Goal: Task Accomplishment & Management: Complete application form

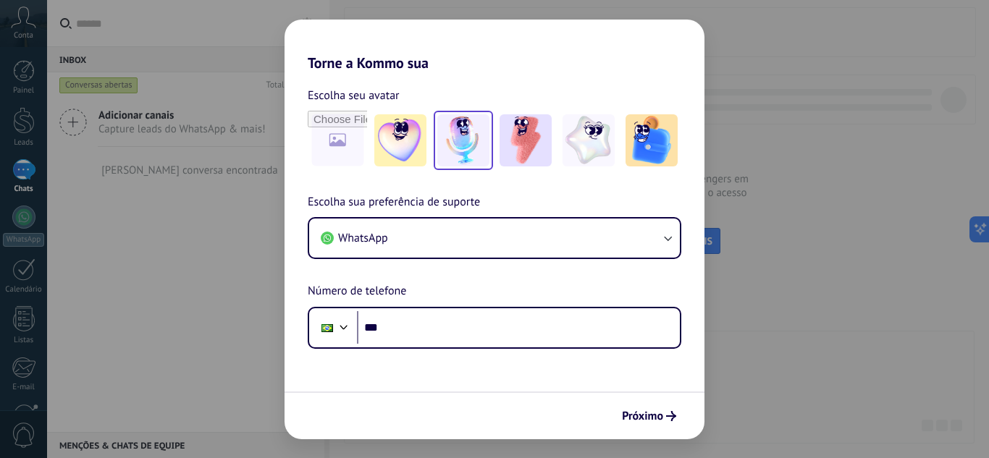
click at [461, 141] on img at bounding box center [463, 140] width 52 height 52
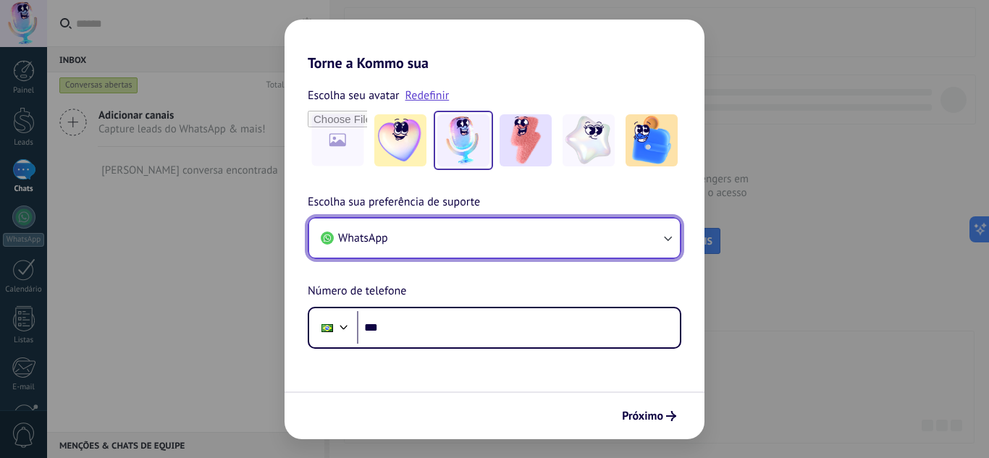
click at [518, 238] on button "WhatsApp" at bounding box center [494, 238] width 371 height 39
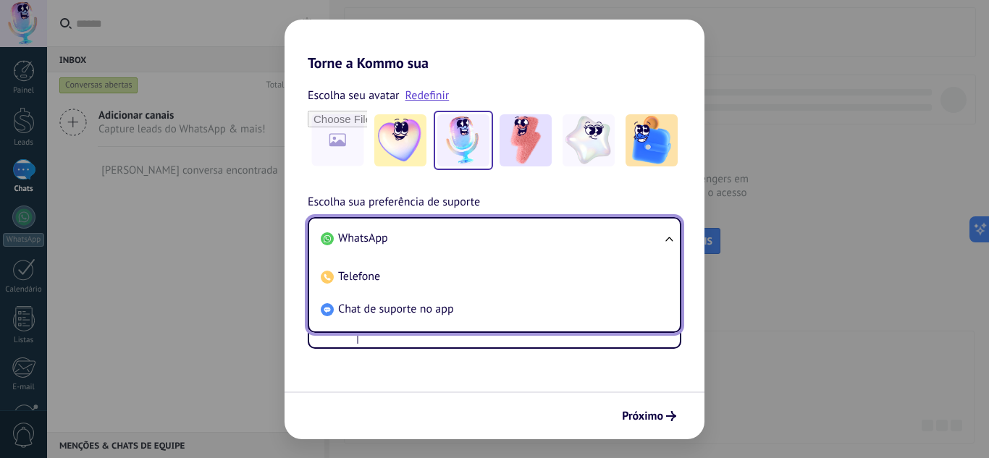
click at [518, 238] on li "WhatsApp" at bounding box center [491, 238] width 353 height 33
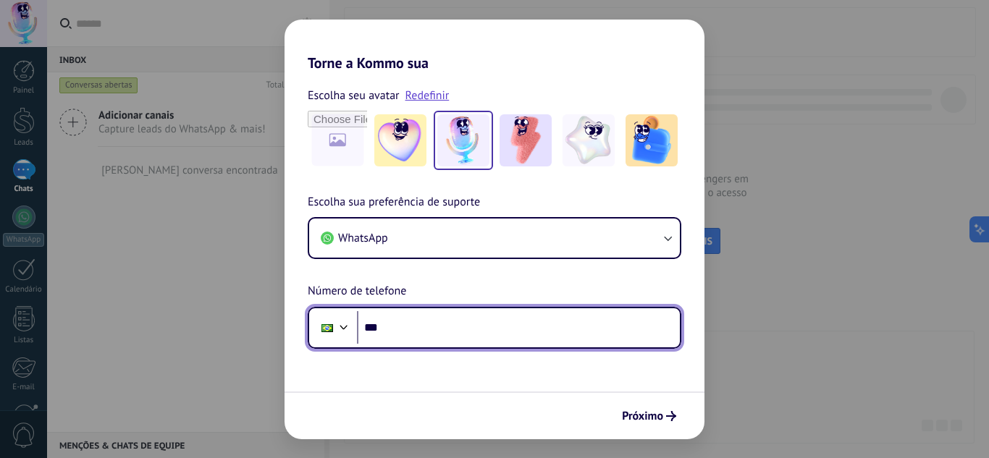
click at [511, 324] on input "***" at bounding box center [518, 327] width 323 height 33
type input "**********"
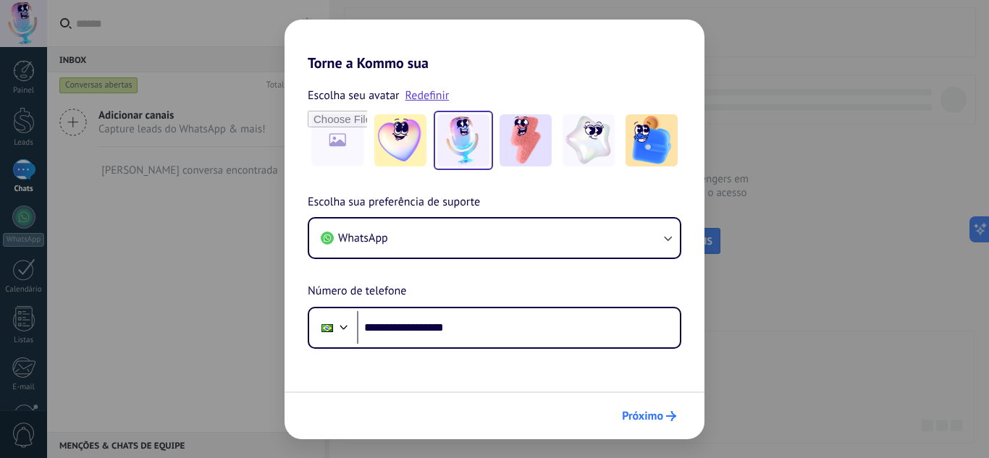
click at [659, 416] on span "Próximo" at bounding box center [642, 416] width 41 height 10
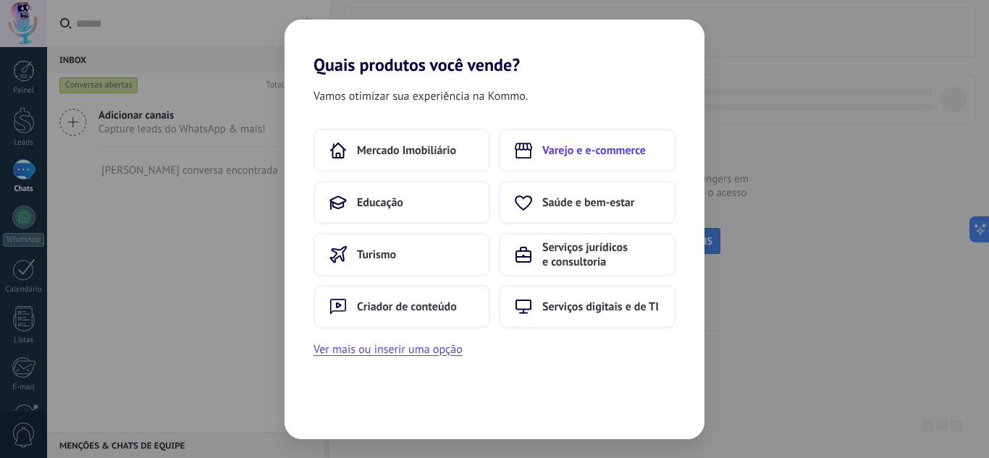
click at [608, 151] on span "Varejo e e-commerce" at bounding box center [594, 150] width 104 height 14
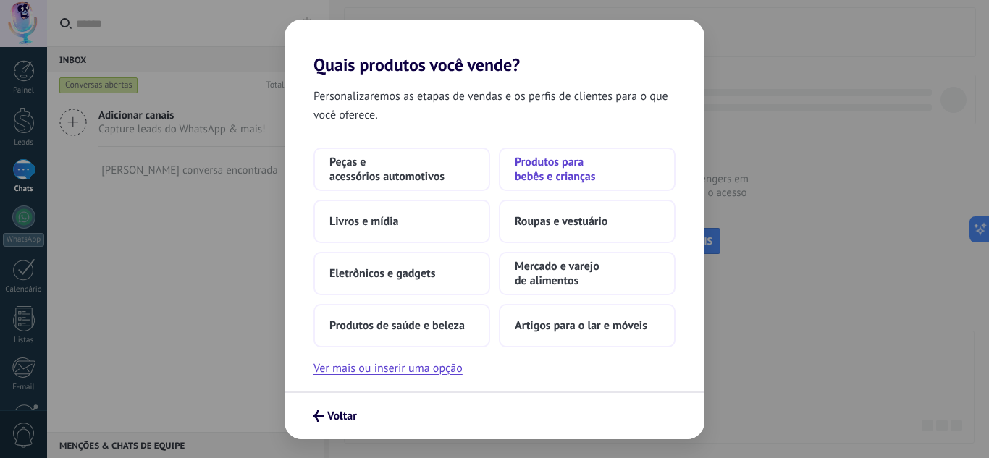
click at [580, 177] on span "Produtos para bebês e crianças" at bounding box center [587, 169] width 145 height 29
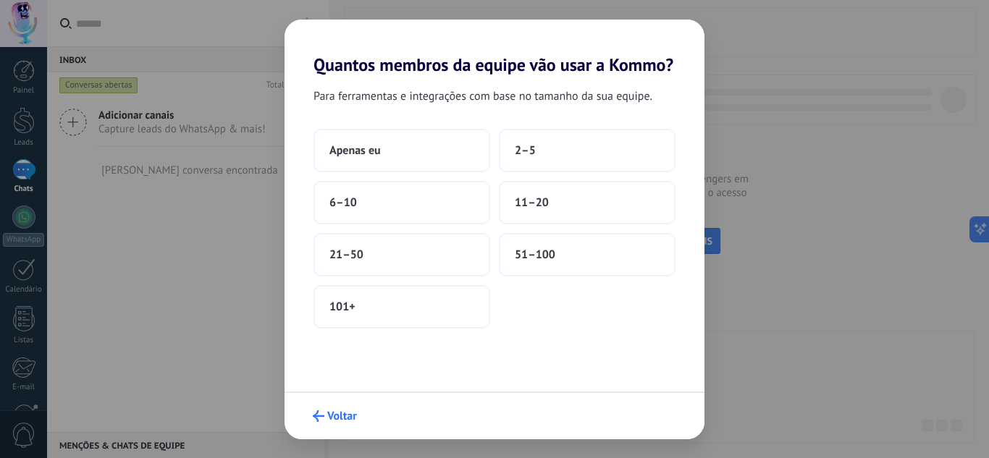
click at [325, 425] on button "Voltar" at bounding box center [334, 416] width 57 height 25
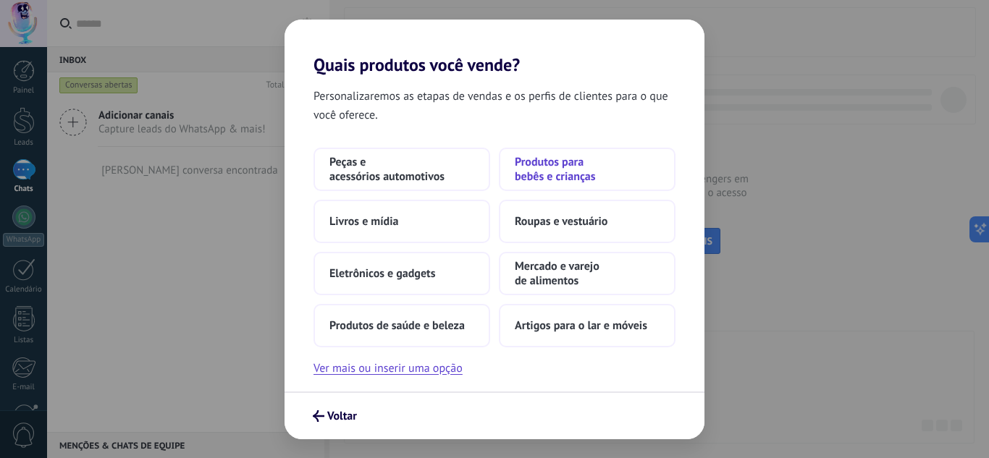
click at [568, 172] on span "Produtos para bebês e crianças" at bounding box center [587, 169] width 145 height 29
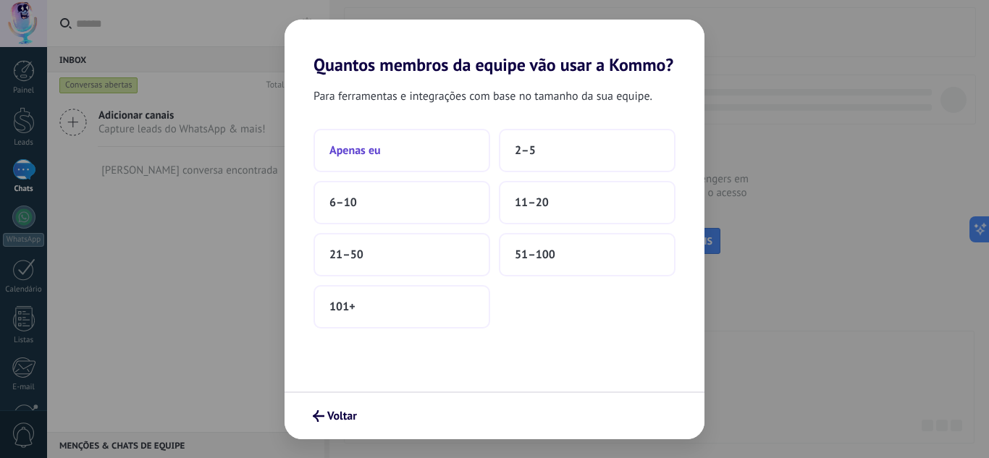
click at [382, 148] on button "Apenas eu" at bounding box center [401, 150] width 177 height 43
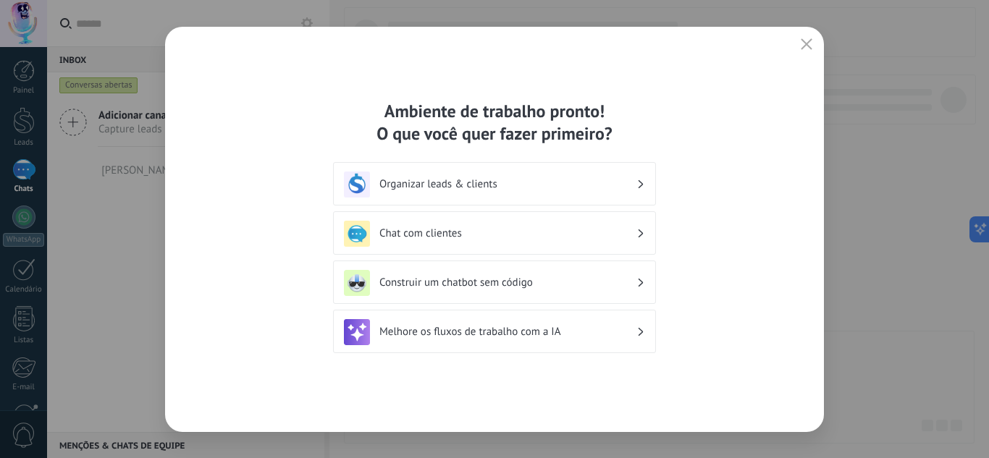
click at [531, 235] on h3 "Chat com clientes" at bounding box center [507, 234] width 257 height 14
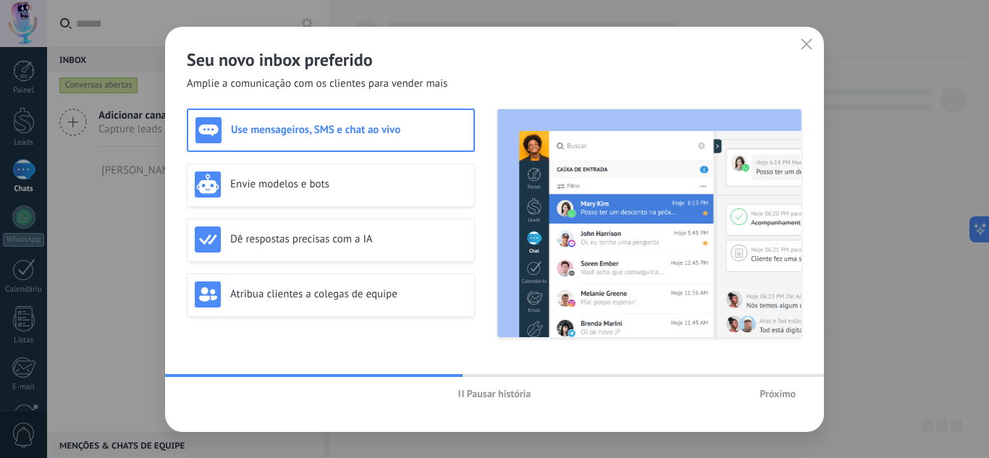
click at [274, 125] on h3 "Use mensageiros, SMS e chat ao vivo" at bounding box center [348, 130] width 235 height 14
click at [786, 397] on span "Próximo" at bounding box center [777, 394] width 36 height 10
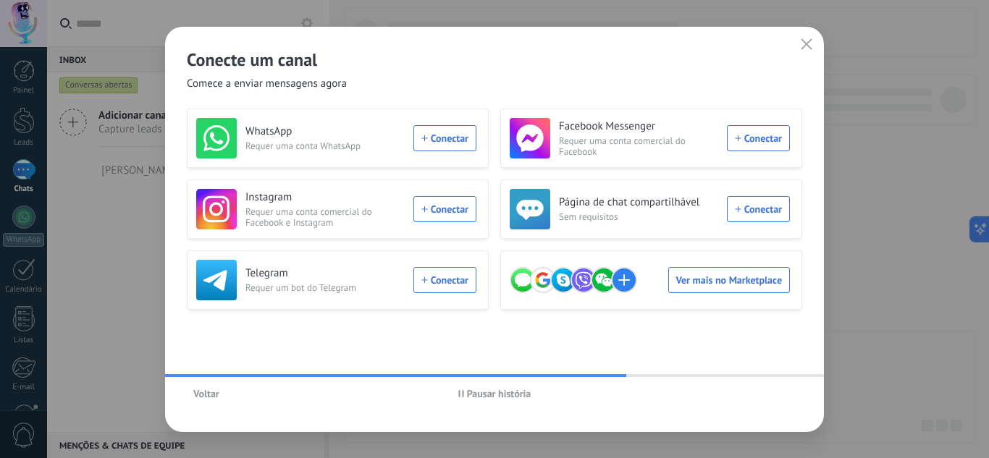
click at [806, 43] on icon "button" at bounding box center [807, 44] width 12 height 12
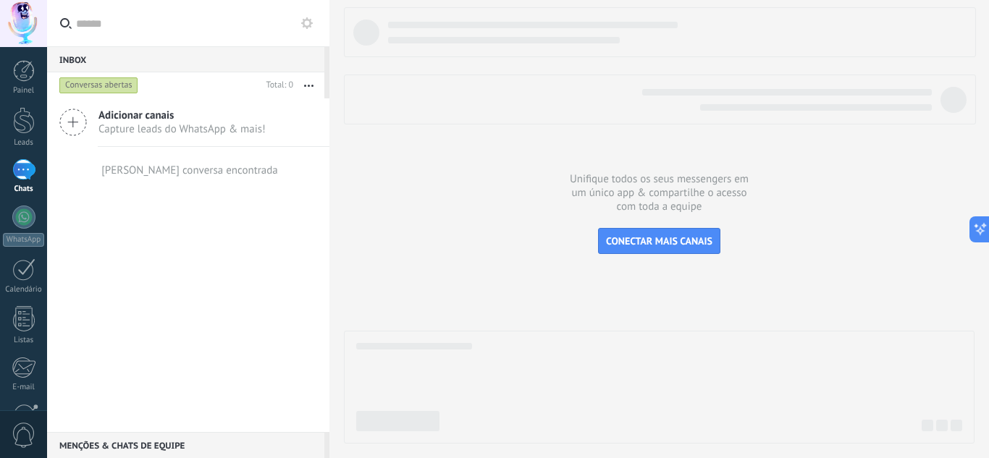
scroll to position [144, 0]
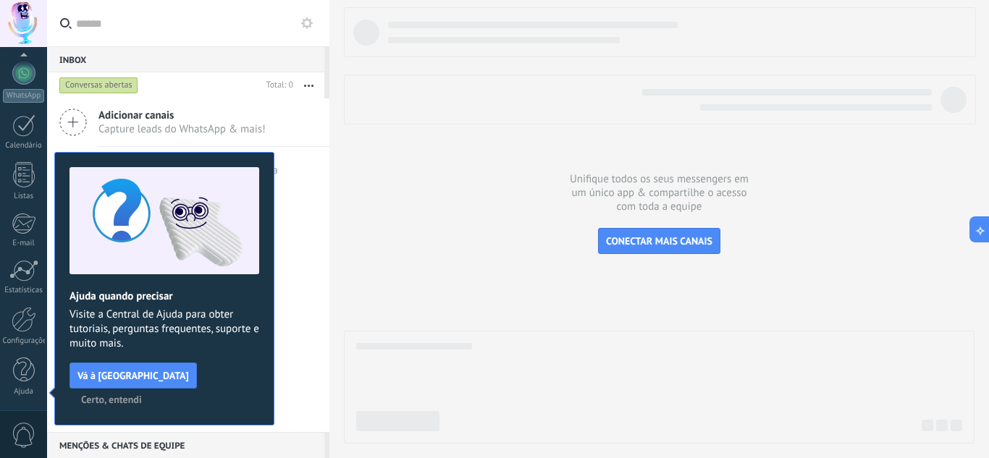
click at [142, 395] on span "Certo, entendi" at bounding box center [111, 400] width 61 height 10
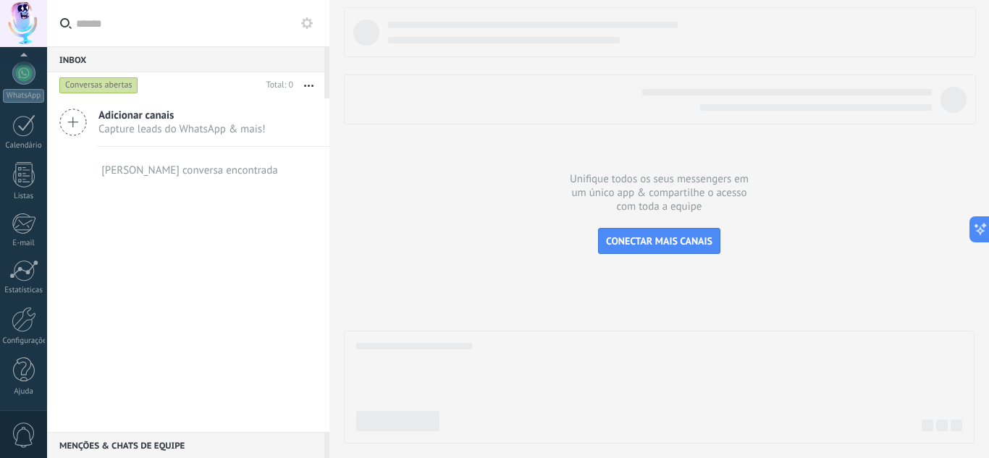
click at [127, 126] on span "Capture leads do WhatsApp & mais!" at bounding box center [181, 129] width 167 height 14
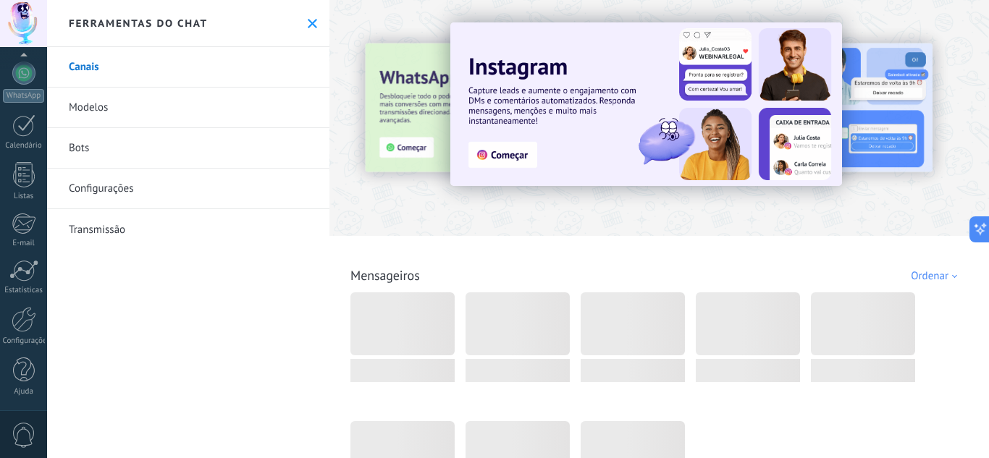
click at [628, 215] on div at bounding box center [659, 114] width 660 height 208
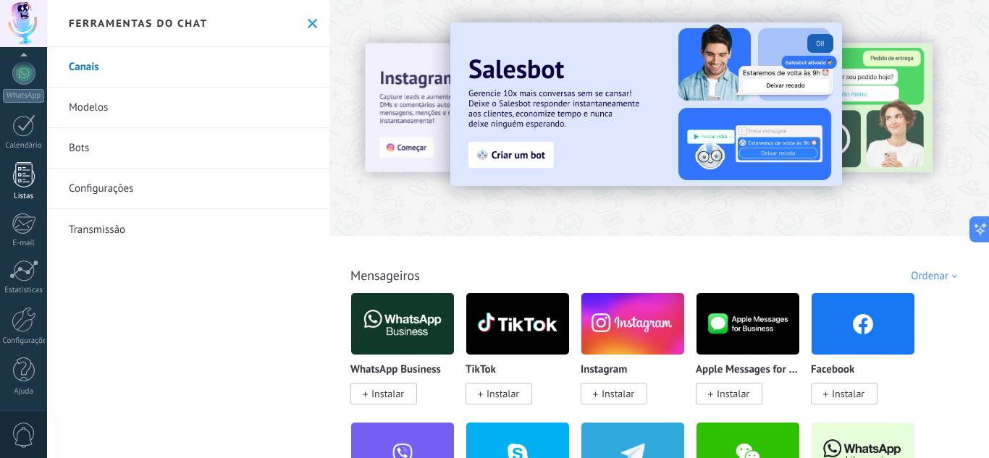
click at [25, 179] on div at bounding box center [24, 174] width 22 height 25
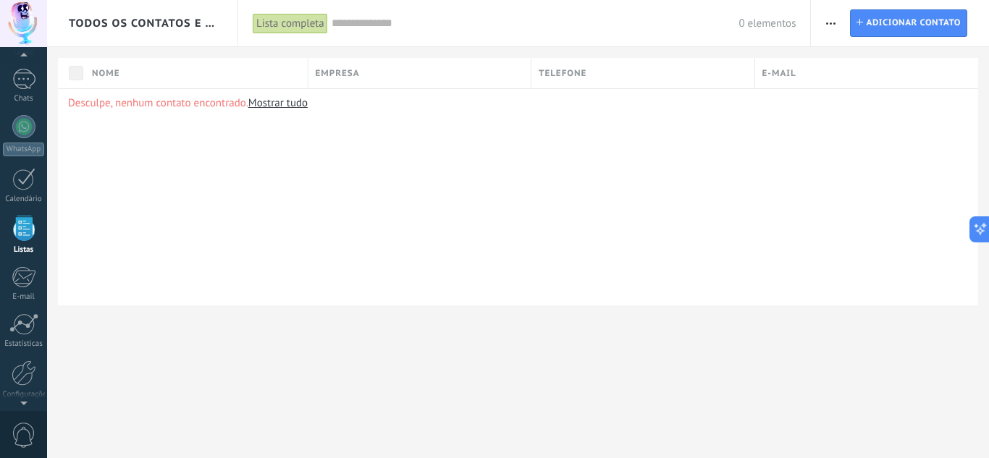
scroll to position [90, 0]
click at [888, 25] on span "Adicionar contato" at bounding box center [913, 23] width 95 height 26
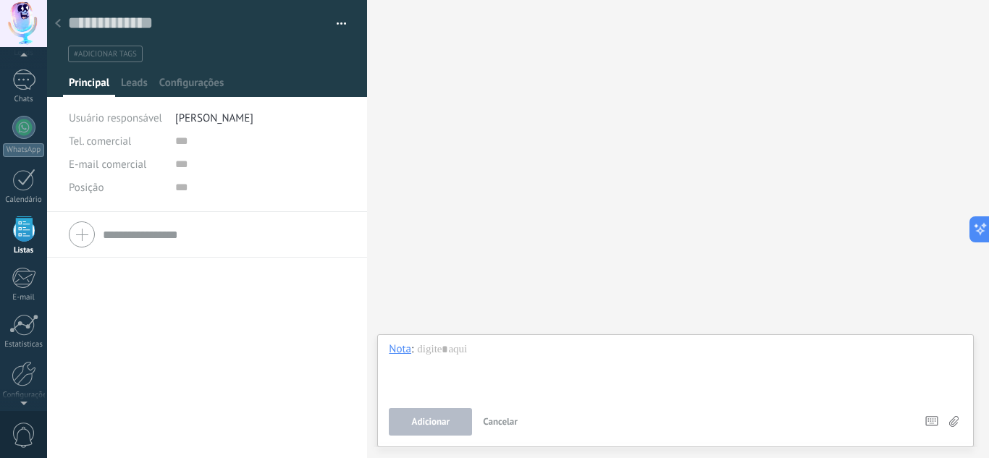
click at [61, 26] on div at bounding box center [58, 24] width 20 height 28
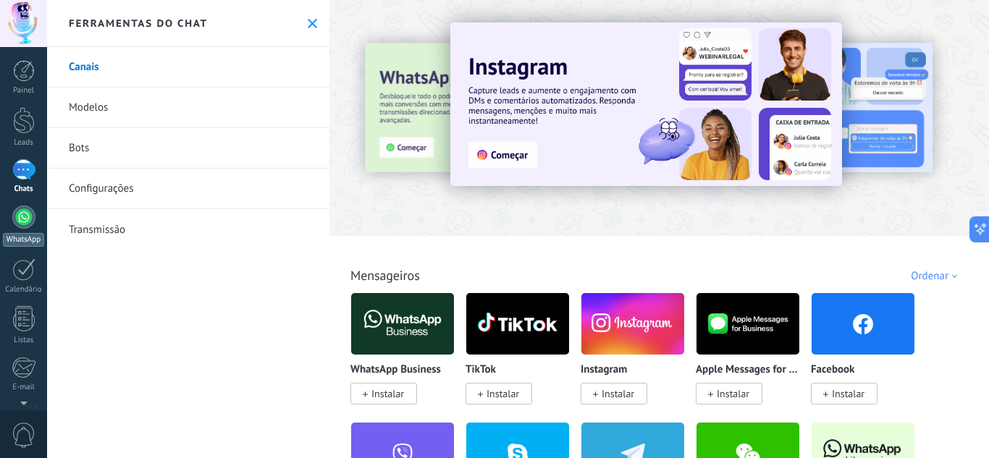
click at [25, 224] on div at bounding box center [23, 217] width 23 height 23
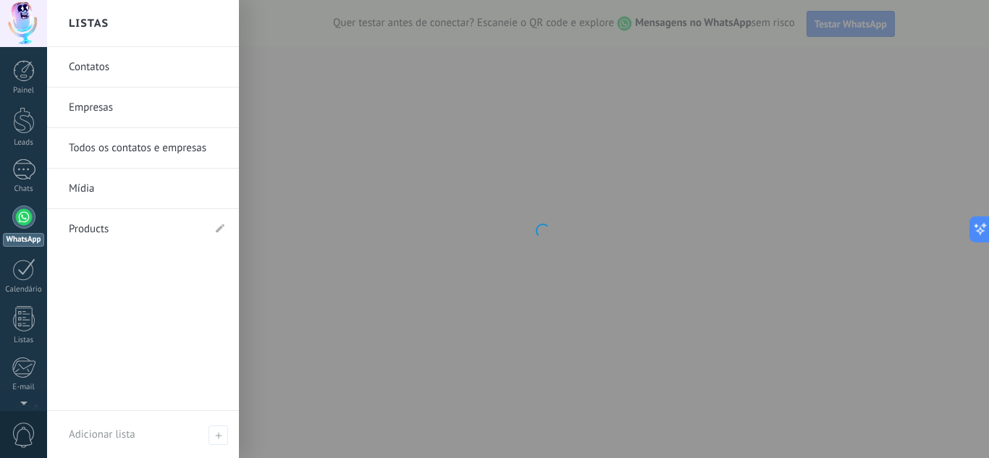
click at [111, 67] on link "Contatos" at bounding box center [147, 67] width 156 height 41
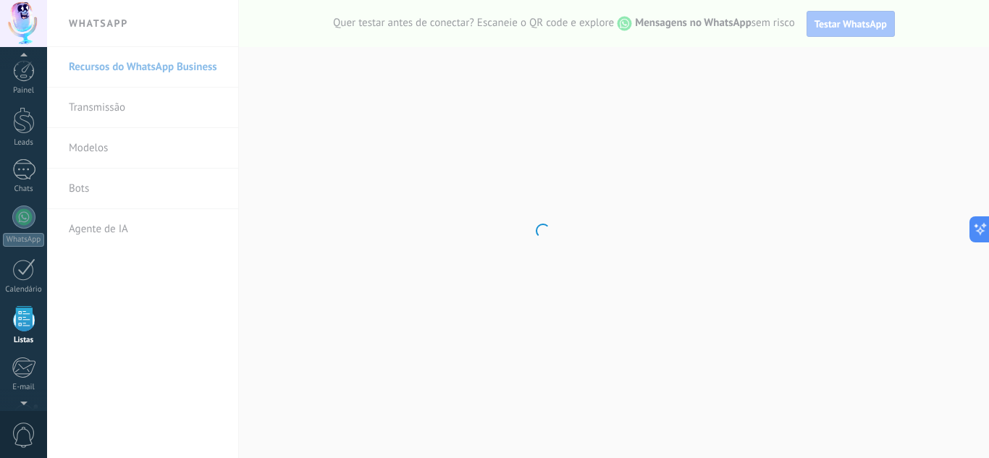
scroll to position [90, 0]
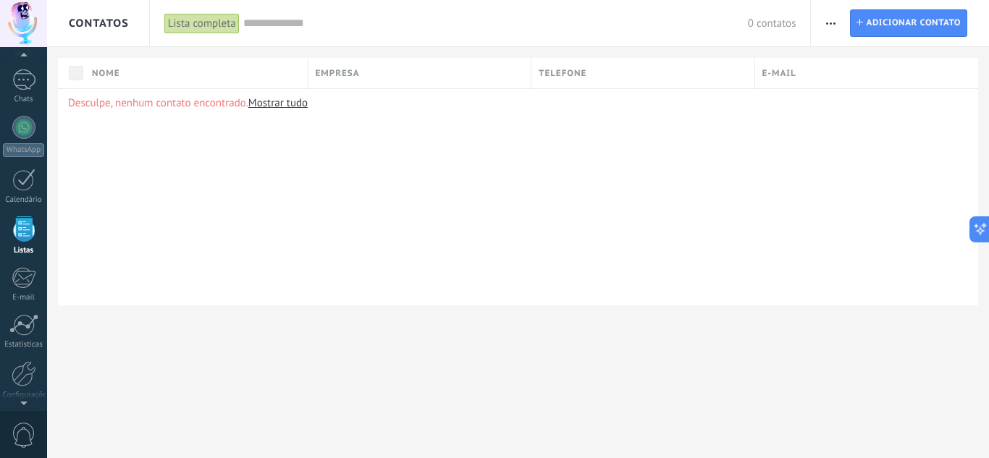
click at [197, 22] on div "Lista completa" at bounding box center [201, 23] width 75 height 21
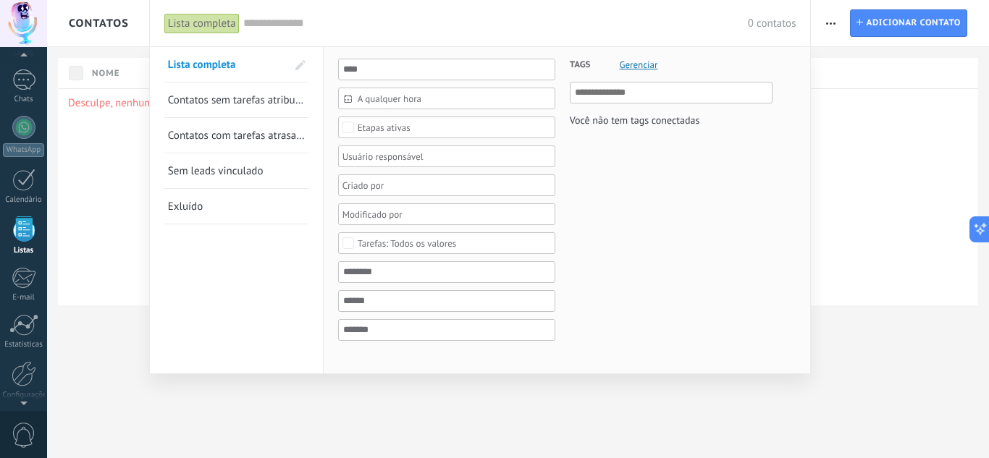
click at [120, 147] on div at bounding box center [494, 229] width 989 height 458
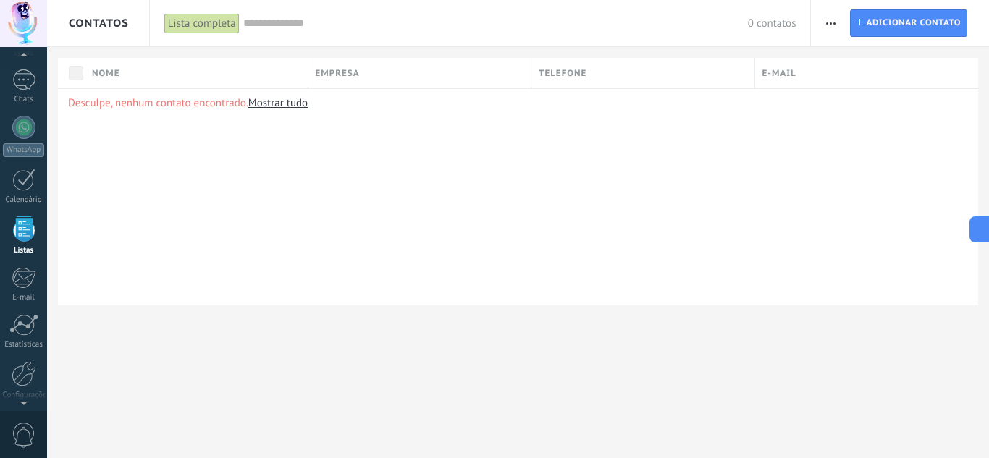
click at [824, 28] on button "button" at bounding box center [830, 23] width 21 height 28
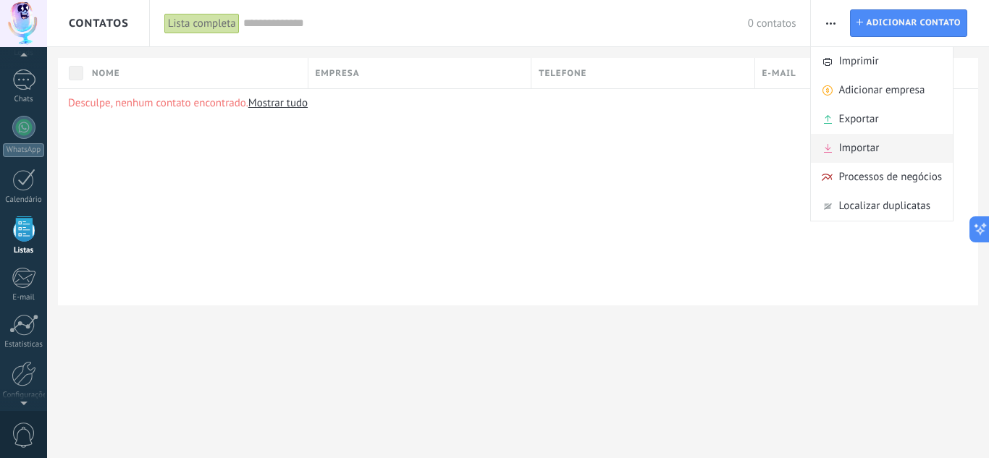
click at [869, 149] on span "Importar" at bounding box center [858, 148] width 41 height 29
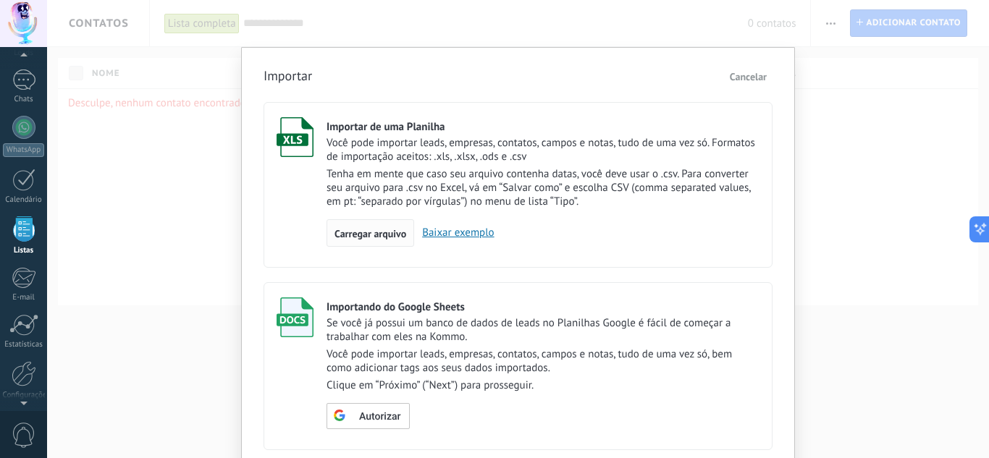
click at [381, 232] on span "Carregar arquivo" at bounding box center [370, 234] width 72 height 10
click at [0, 0] on input "Importar de uma Planilha Você pode importar leads, empresas, contatos, campos e…" at bounding box center [0, 0] width 0 height 0
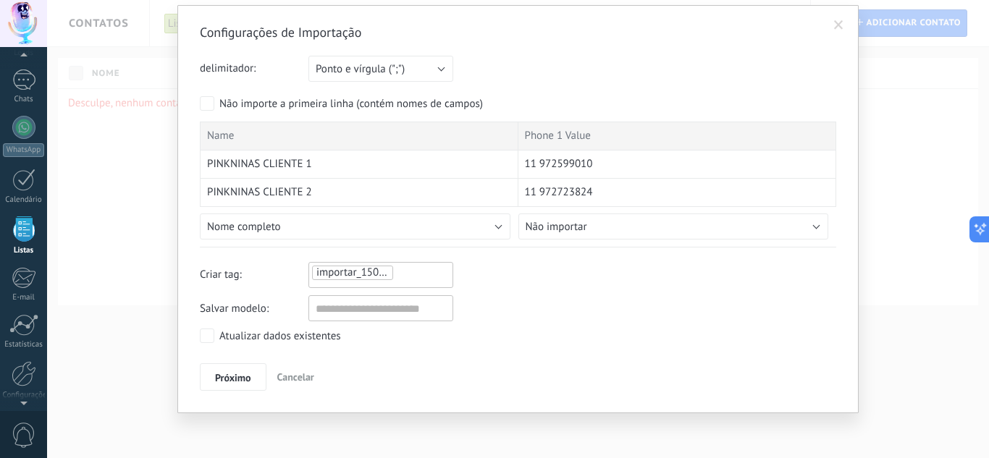
scroll to position [43, 0]
click at [403, 277] on ul "importar_15082025_1222" at bounding box center [361, 271] width 101 height 17
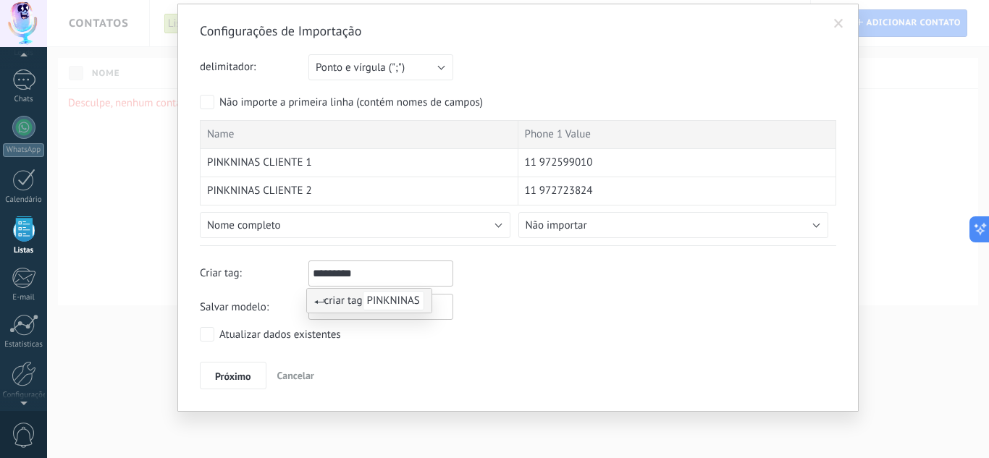
type input "*********"
click at [557, 311] on div "Salvar modelo:" at bounding box center [518, 307] width 636 height 26
click at [240, 375] on span "Próximo" at bounding box center [233, 376] width 36 height 10
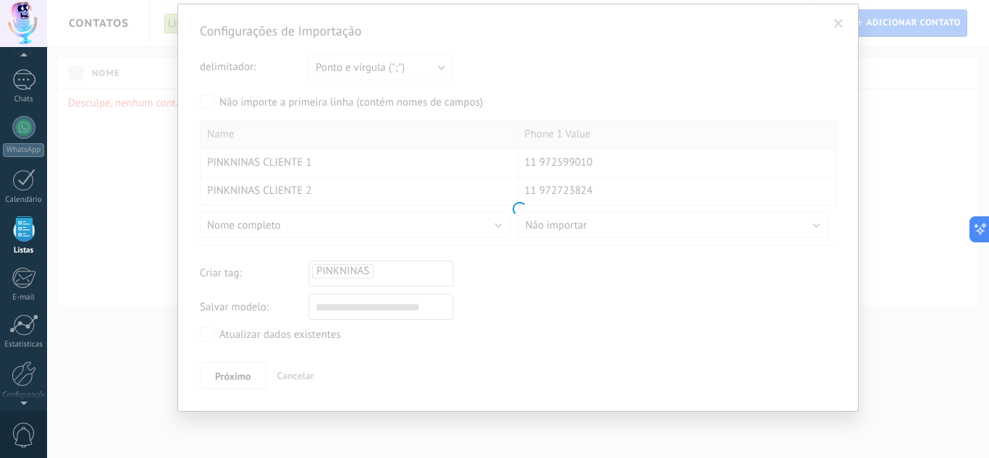
scroll to position [0, 0]
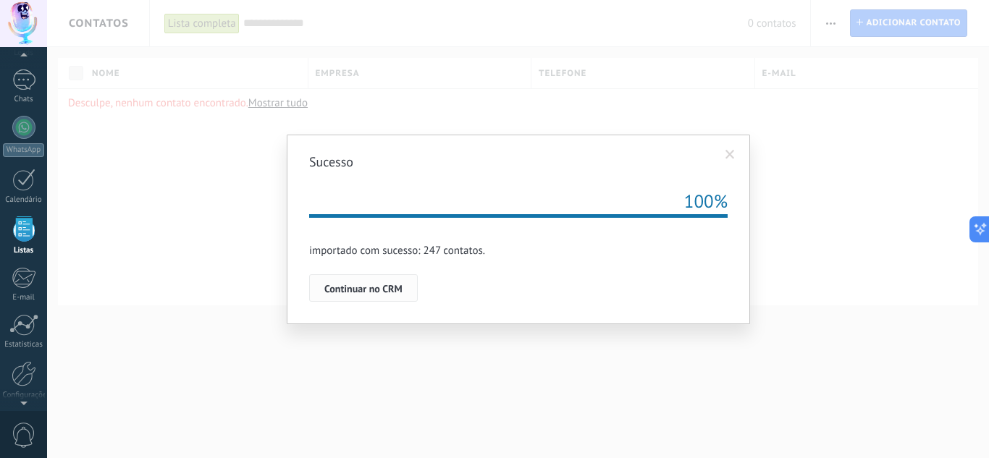
click at [389, 290] on span "Continuar no CRM" at bounding box center [363, 289] width 78 height 10
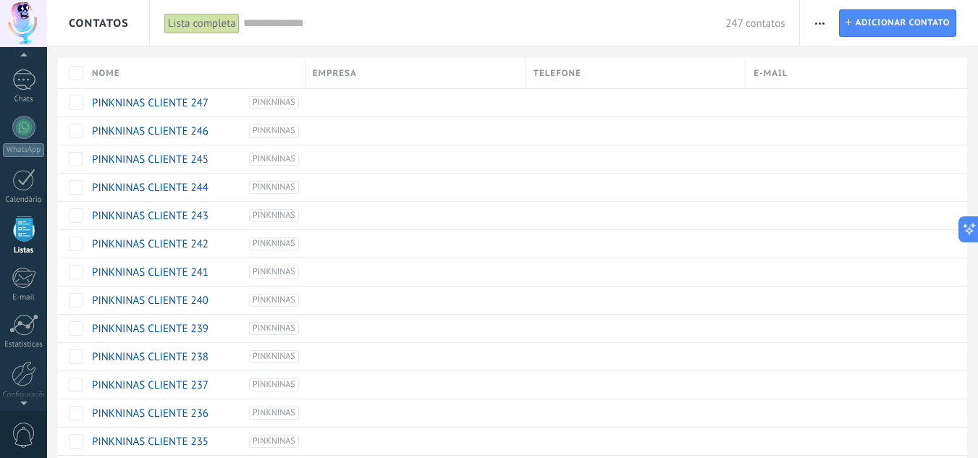
click at [820, 22] on use "button" at bounding box center [819, 23] width 9 height 2
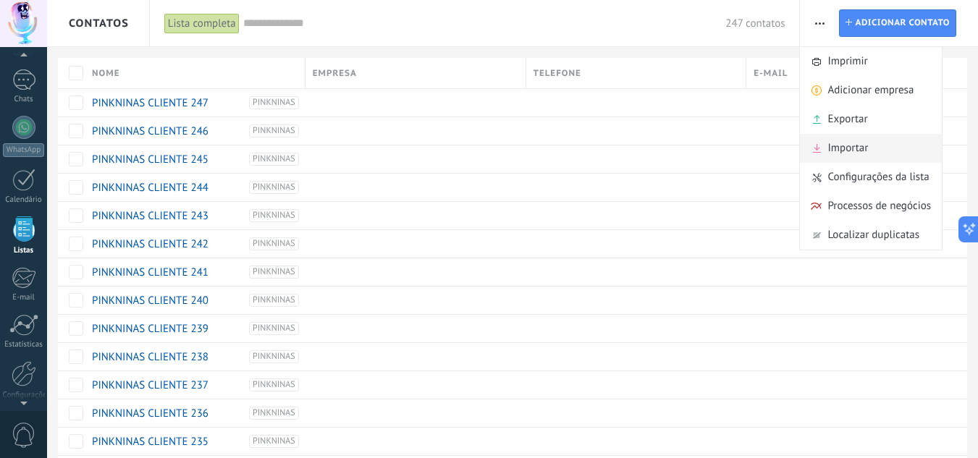
click at [851, 159] on span "Importar" at bounding box center [847, 148] width 41 height 29
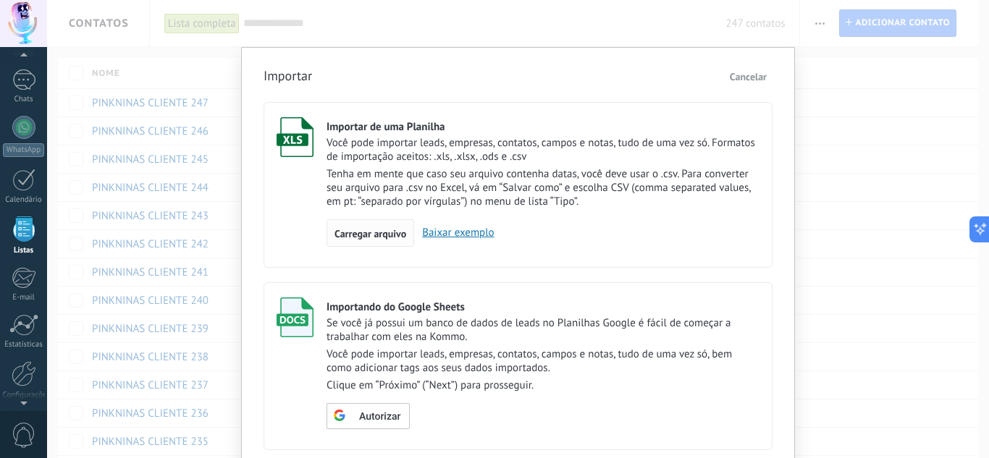
click at [374, 232] on span "Carregar arquivo" at bounding box center [370, 234] width 72 height 10
click at [0, 0] on input "Importar de uma Planilha Você pode importar leads, empresas, contatos, campos e…" at bounding box center [0, 0] width 0 height 0
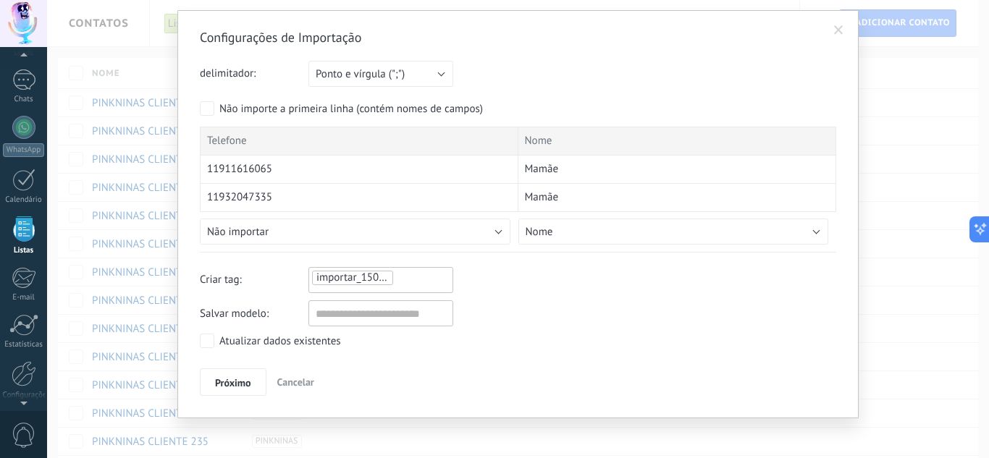
scroll to position [43, 0]
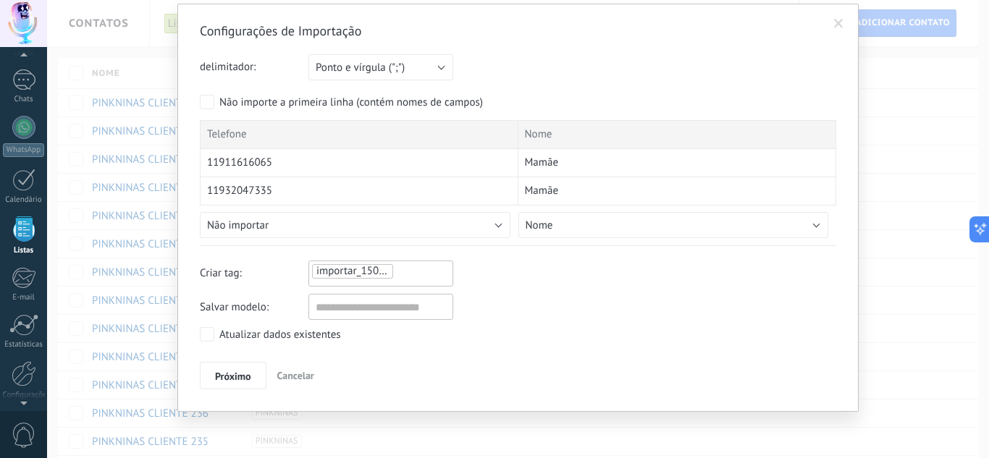
click at [400, 270] on ul "importar_15082025_1222" at bounding box center [361, 271] width 101 height 17
type input "******"
click at [237, 368] on button "Próximo" at bounding box center [233, 376] width 67 height 28
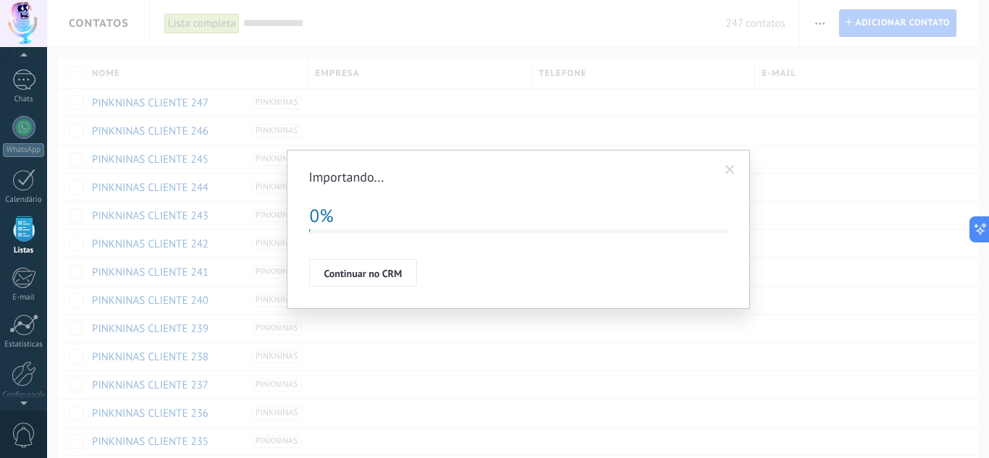
scroll to position [0, 0]
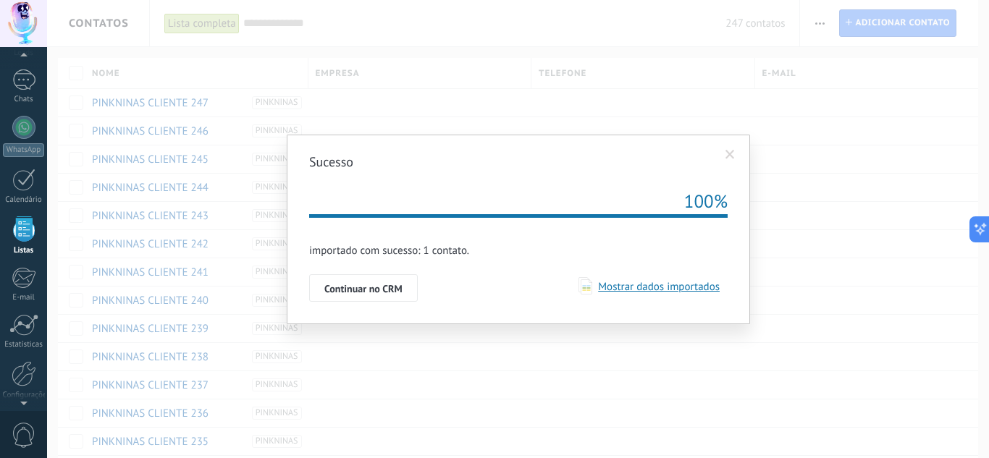
click at [733, 153] on span at bounding box center [729, 155] width 9 height 10
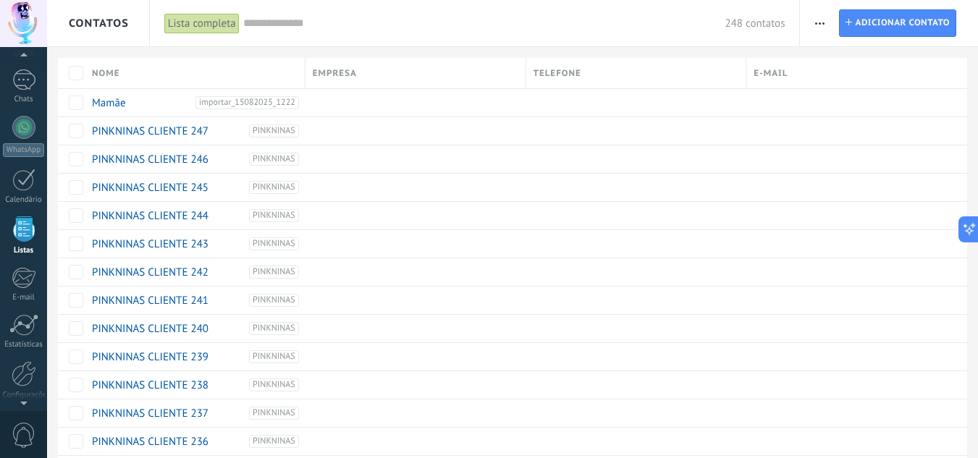
click at [827, 22] on button "button" at bounding box center [819, 23] width 21 height 28
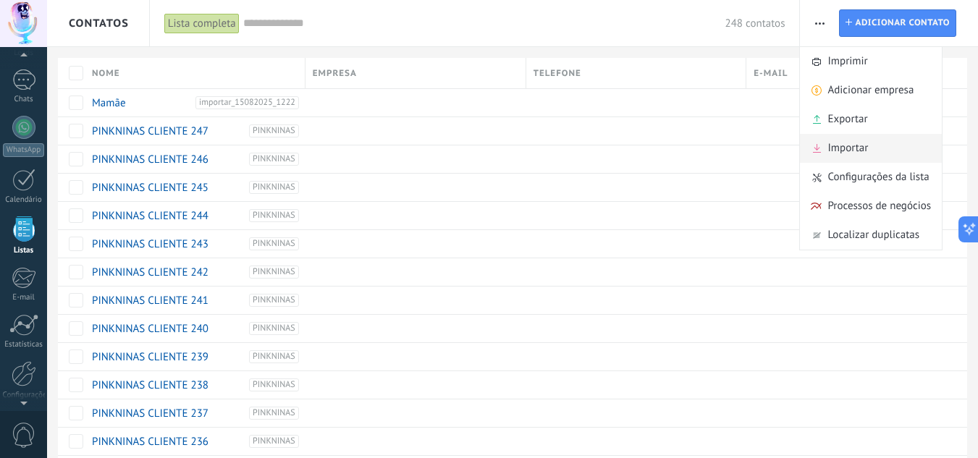
click at [867, 144] on span "Importar" at bounding box center [847, 148] width 41 height 29
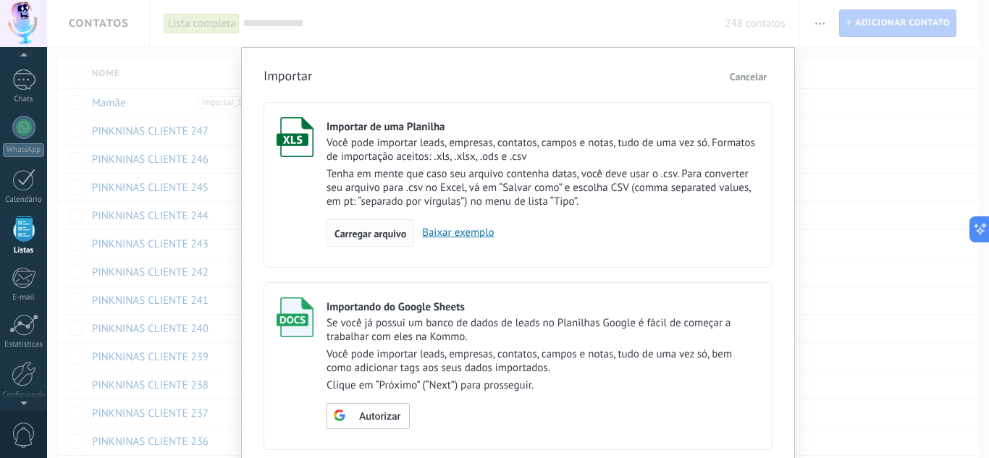
click at [353, 232] on span "Carregar arquivo" at bounding box center [370, 234] width 72 height 10
click at [0, 0] on input "Importar de uma Planilha Você pode importar leads, empresas, contatos, campos e…" at bounding box center [0, 0] width 0 height 0
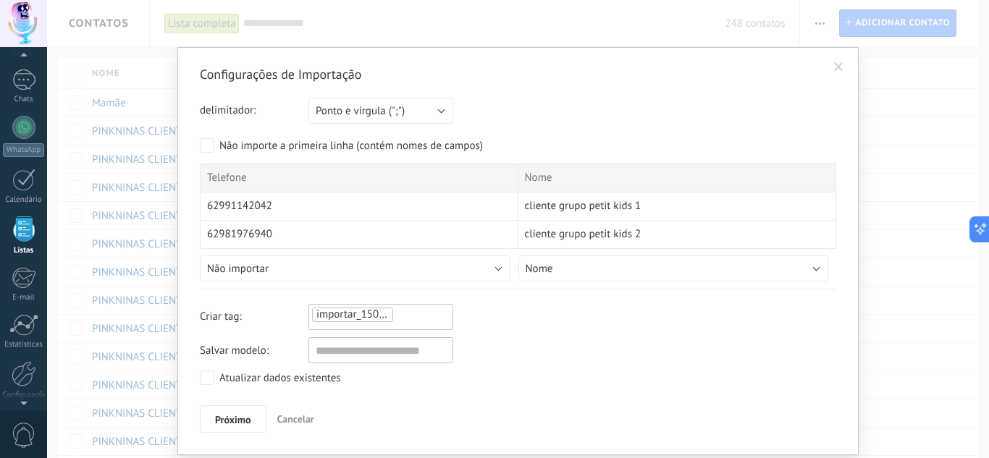
click at [418, 318] on div "importar_15082025_1223" at bounding box center [381, 314] width 140 height 17
type input "**********"
click at [240, 426] on button "Próximo" at bounding box center [233, 419] width 67 height 28
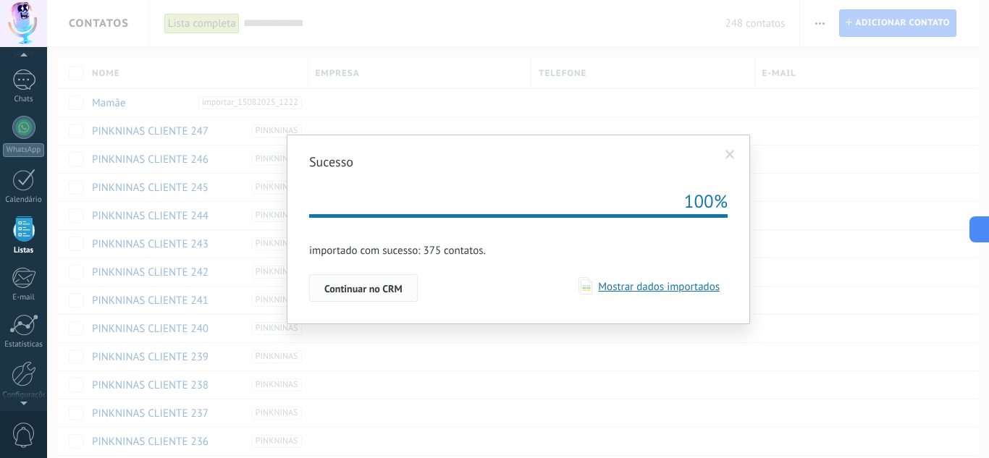
click at [395, 288] on span "Continuar no CRM" at bounding box center [363, 289] width 78 height 10
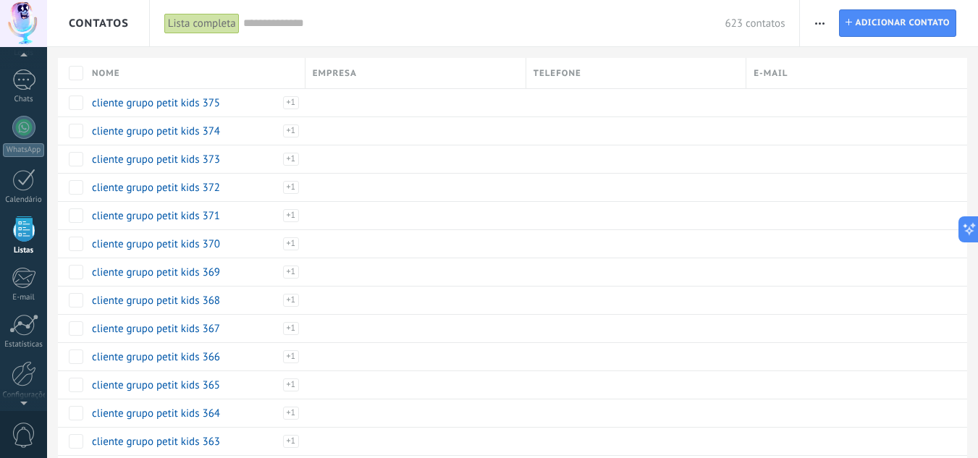
click at [822, 22] on icon "button" at bounding box center [819, 23] width 9 height 2
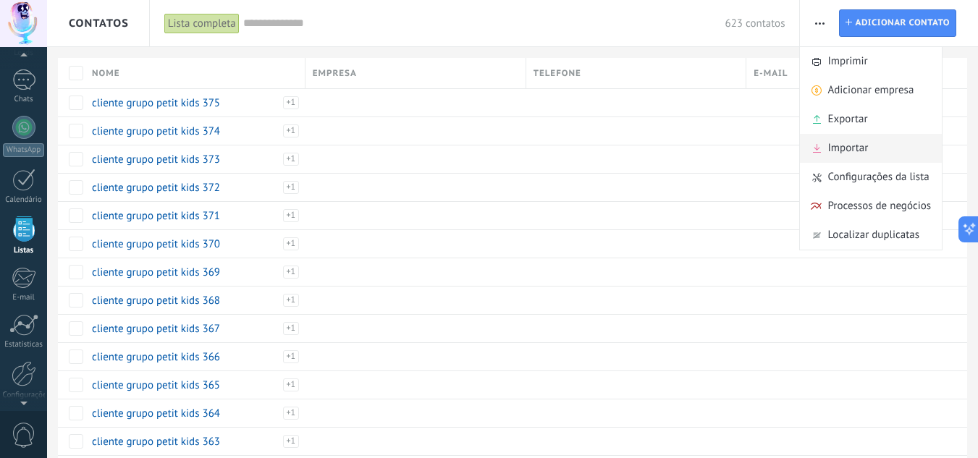
click at [863, 143] on span "Importar" at bounding box center [847, 148] width 41 height 29
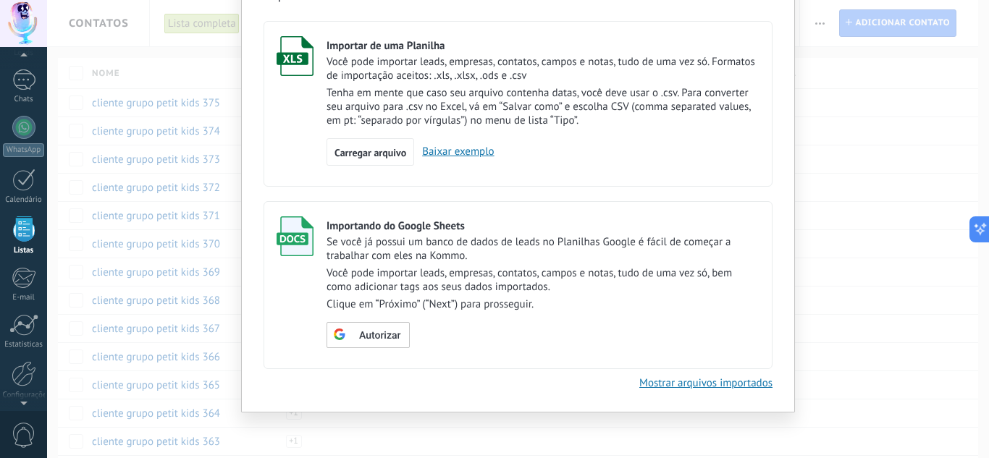
scroll to position [83, 0]
click at [371, 156] on span "Carregar arquivo" at bounding box center [370, 151] width 72 height 10
click at [0, 0] on input "Importar de uma Planilha Você pode importar leads, empresas, contatos, campos e…" at bounding box center [0, 0] width 0 height 0
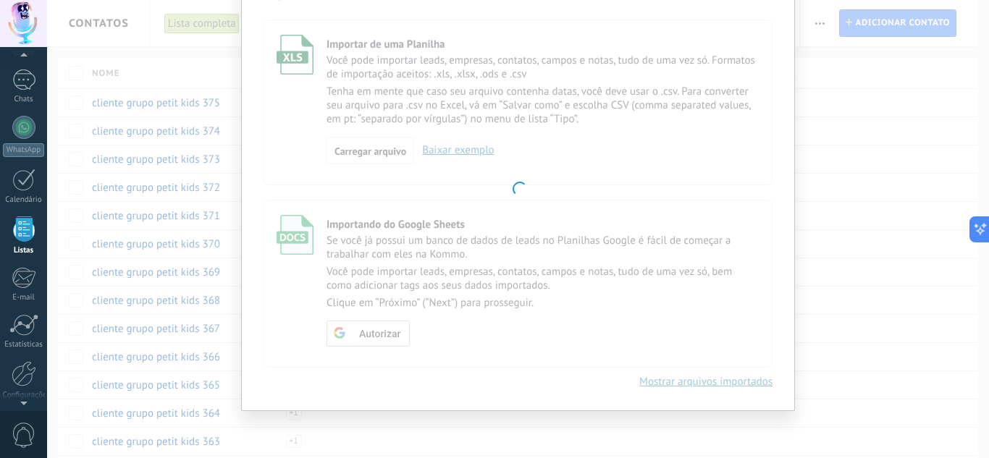
scroll to position [43, 0]
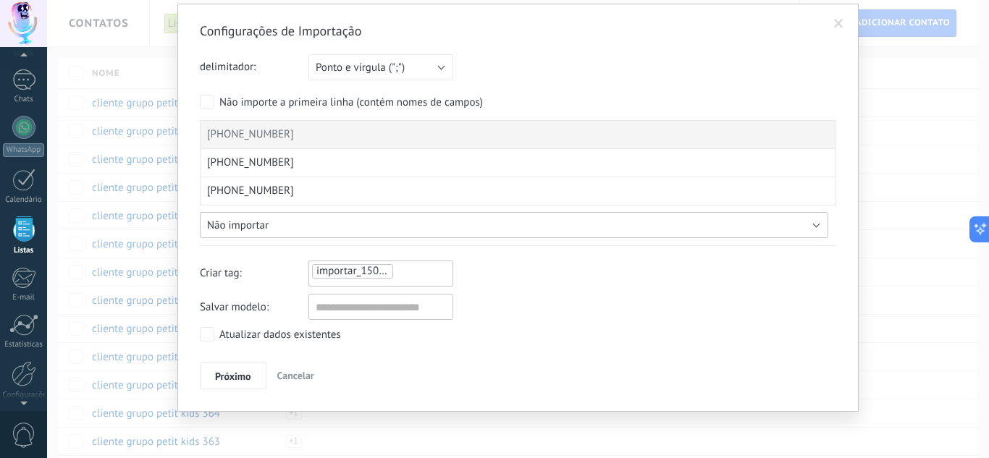
click at [258, 227] on span "Não importar" at bounding box center [238, 226] width 62 height 14
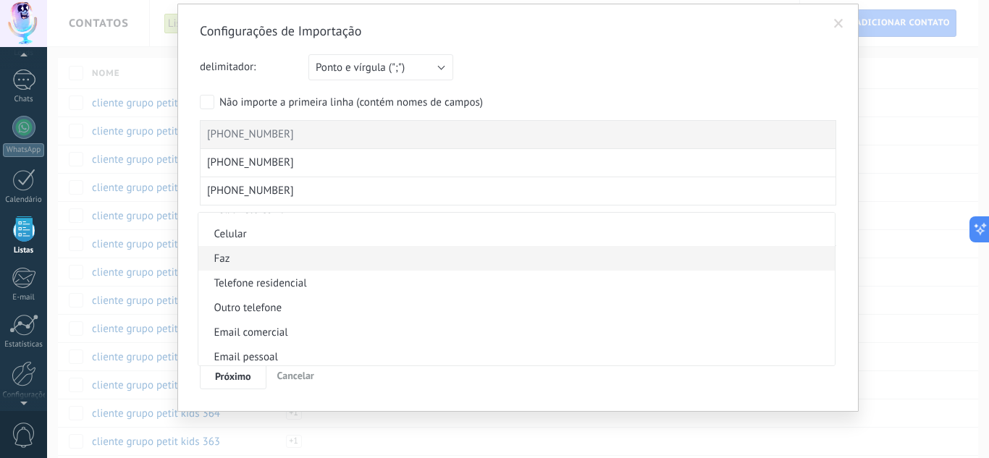
scroll to position [362, 0]
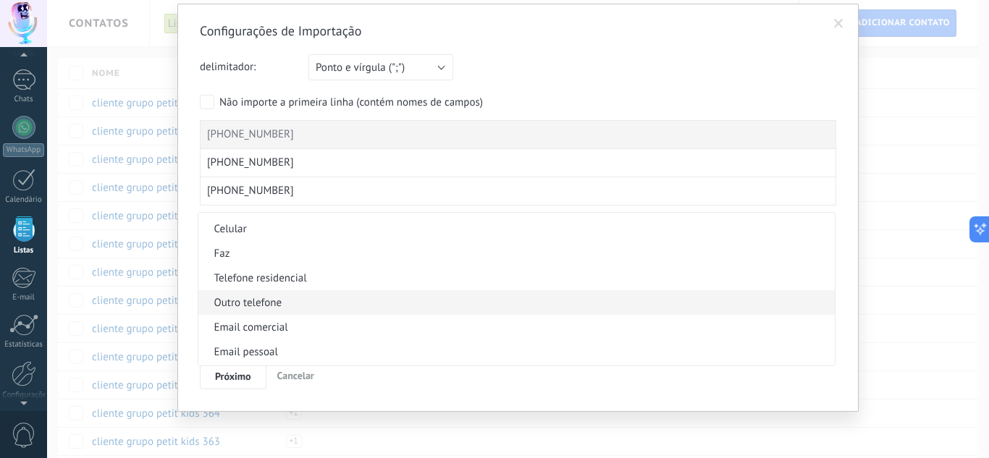
click at [311, 308] on span "Outro telefone" at bounding box center [514, 303] width 632 height 14
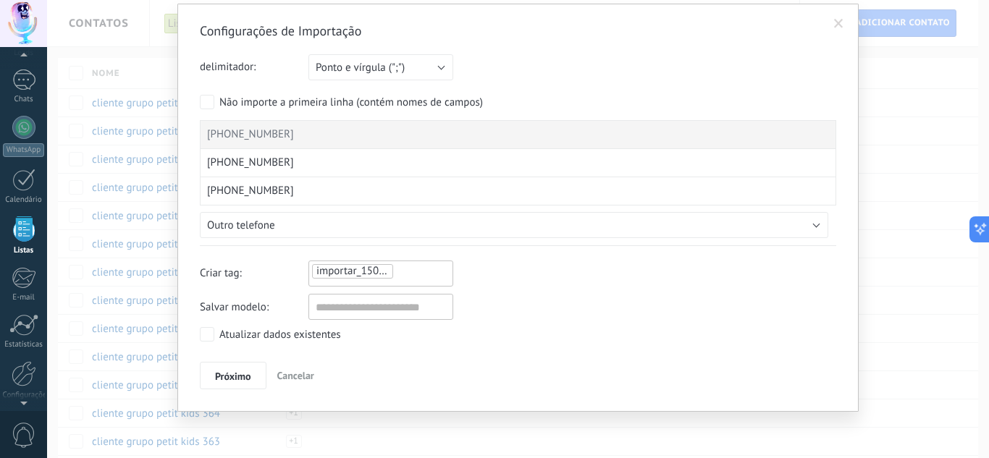
click at [417, 135] on div "[PHONE_NUMBER]" at bounding box center [518, 134] width 636 height 29
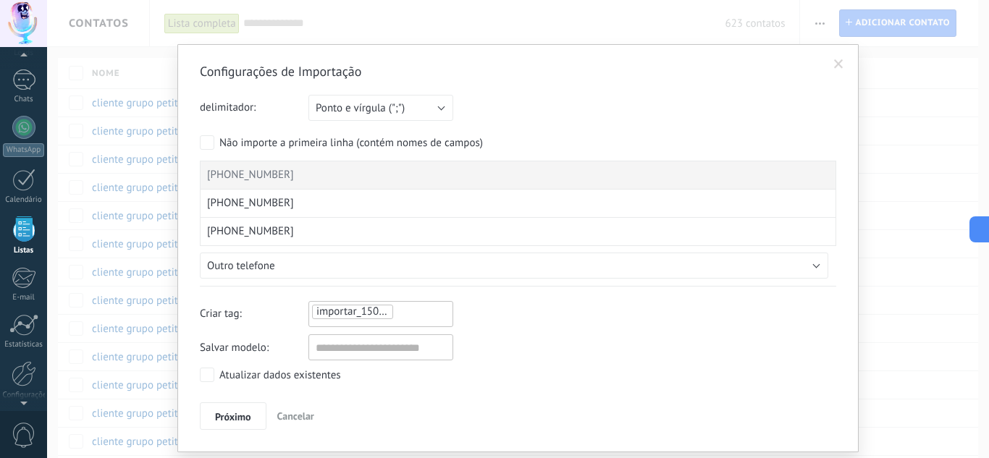
scroll to position [0, 0]
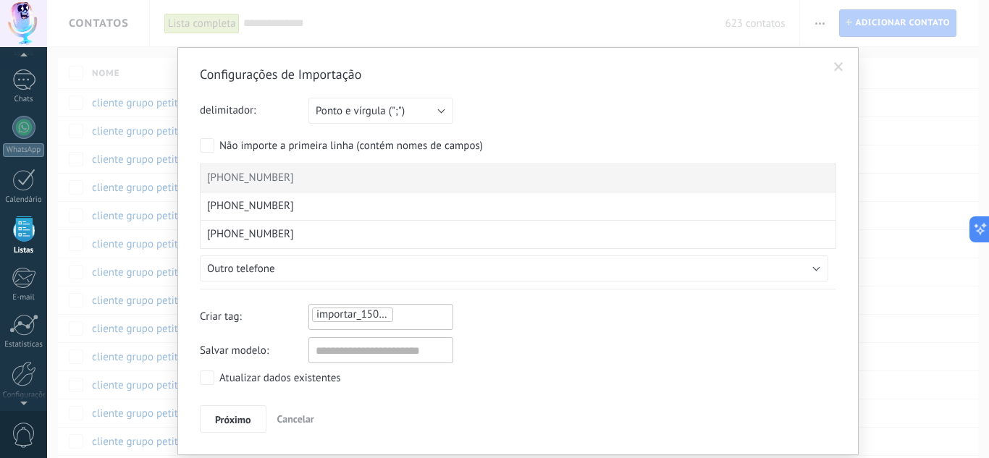
click at [409, 316] on div "importar_15082025_1224" at bounding box center [381, 314] width 140 height 17
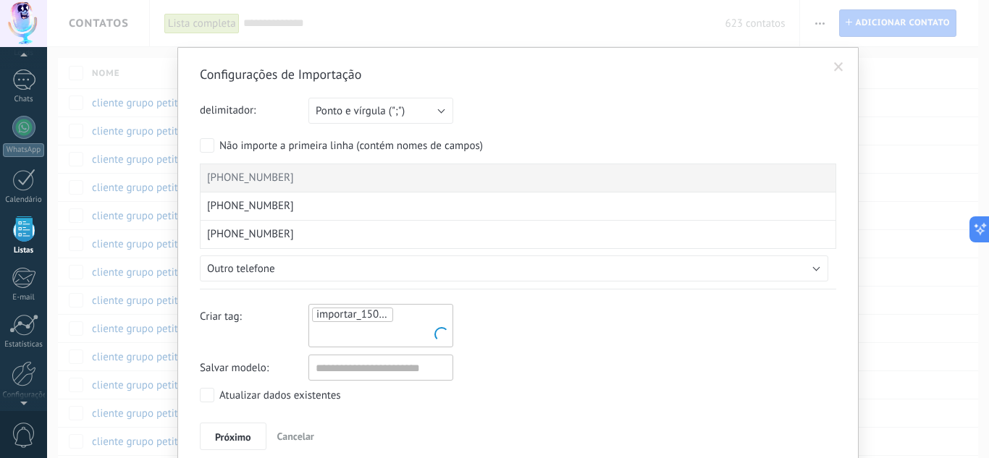
click at [409, 316] on ul "importar_15082025_1224" at bounding box center [381, 325] width 140 height 39
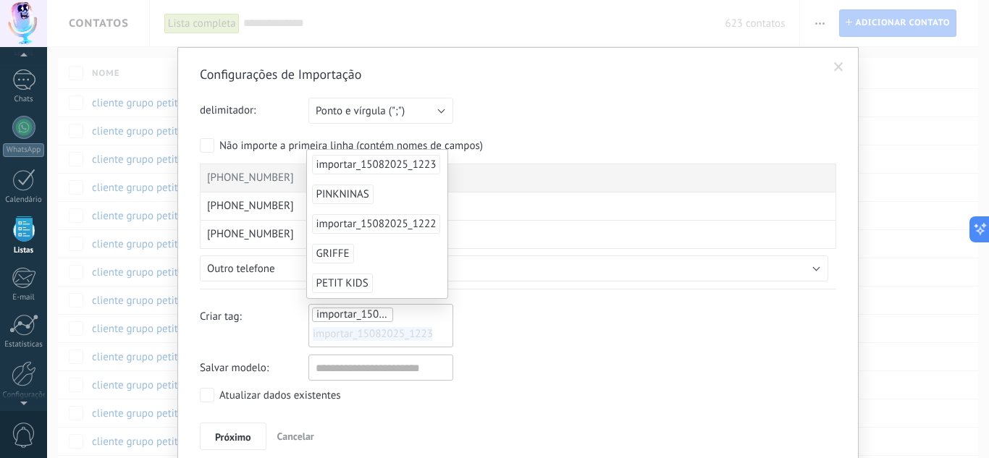
click at [415, 316] on ul "importar_15082025_1224 importar_15082025_1223" at bounding box center [381, 325] width 140 height 39
click at [378, 337] on input "text" at bounding box center [349, 335] width 72 height 22
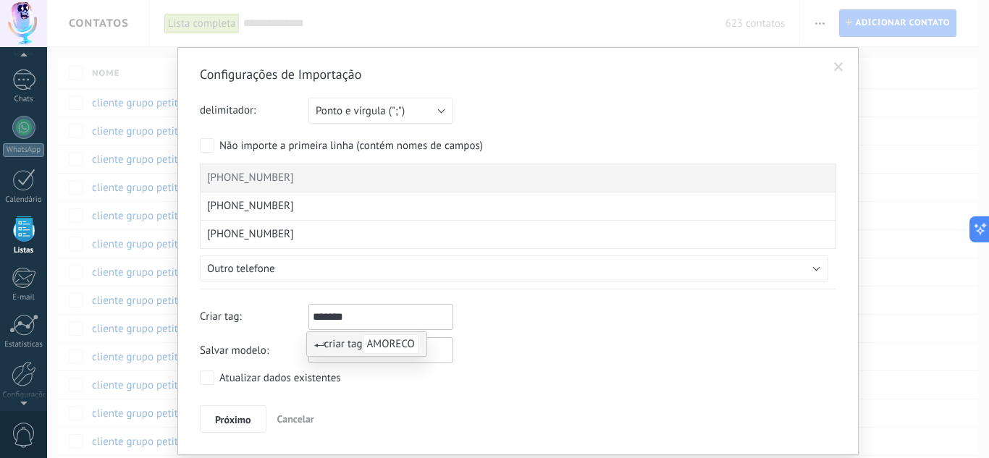
type input "*******"
click at [588, 368] on div "Configurações de Importação delimitador: Ponto e vírgula (";") Vírgula (",") Ta…" at bounding box center [518, 249] width 636 height 367
click at [225, 424] on span "Próximo" at bounding box center [233, 420] width 36 height 10
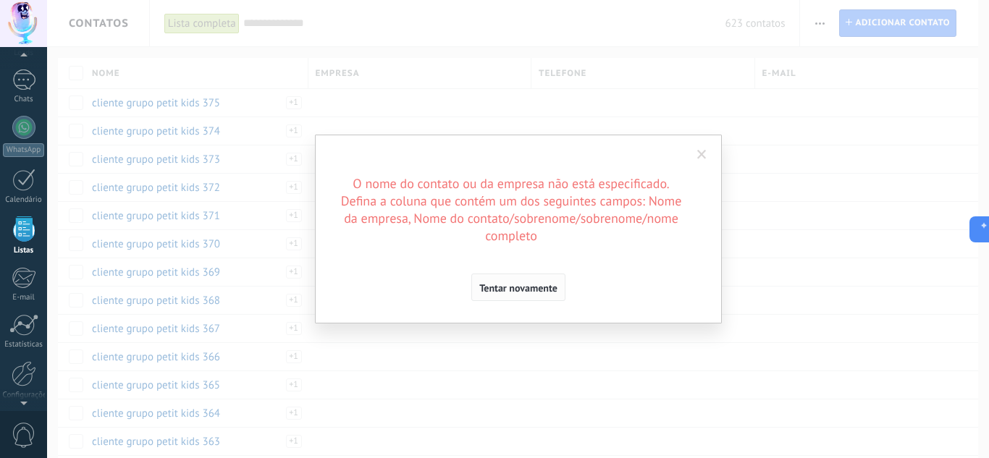
click at [514, 285] on span "Tentar novamente" at bounding box center [518, 288] width 78 height 10
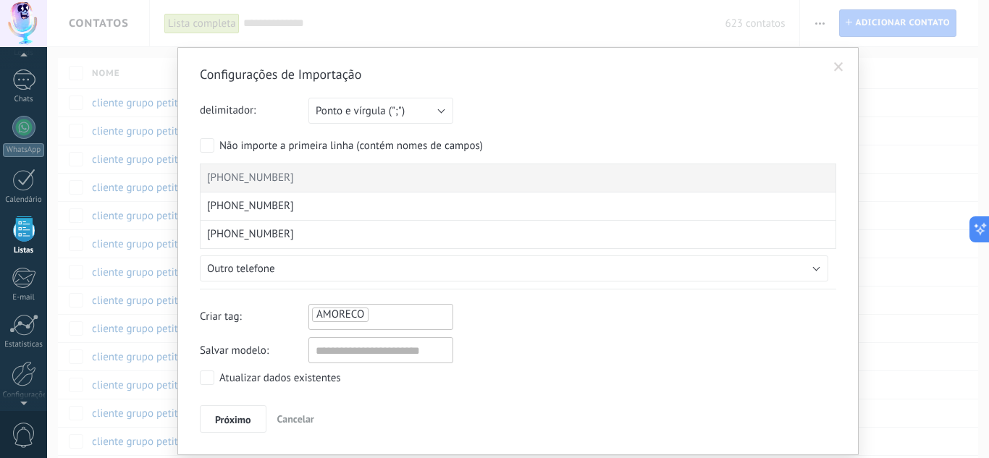
click at [835, 69] on span at bounding box center [838, 67] width 9 height 10
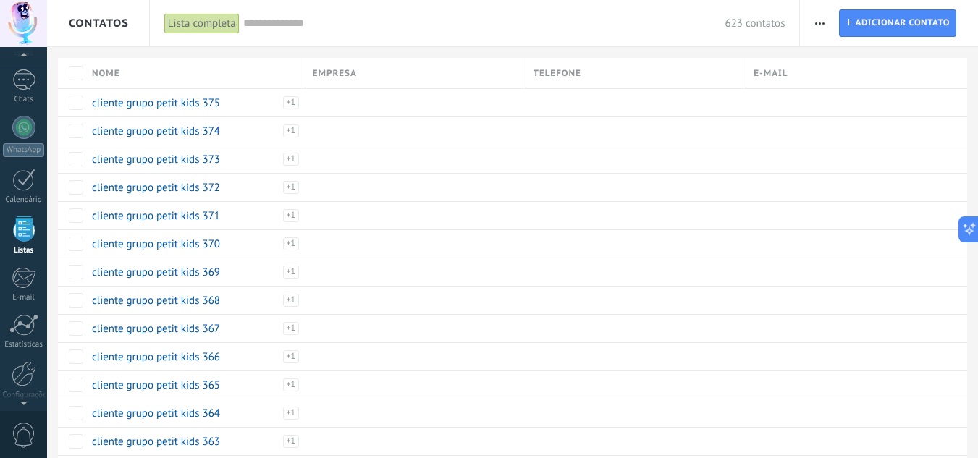
click at [822, 18] on span "button" at bounding box center [819, 23] width 9 height 28
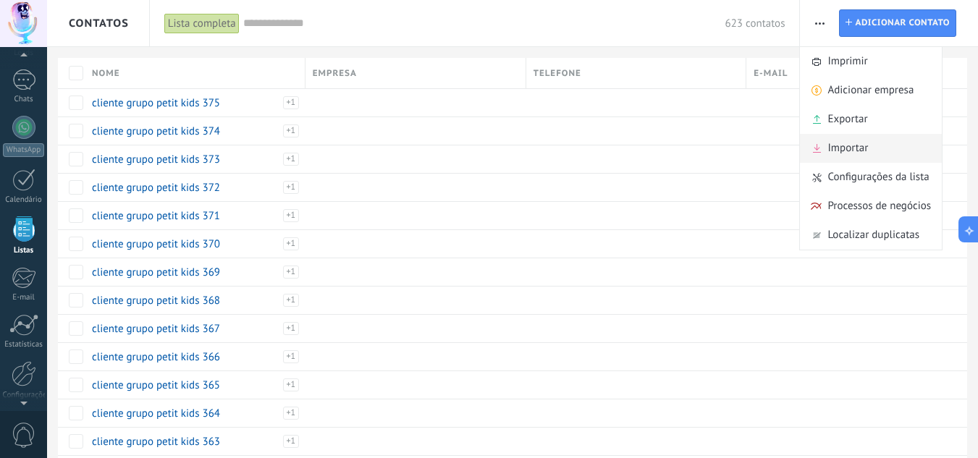
click at [873, 150] on div "Importar" at bounding box center [871, 148] width 142 height 29
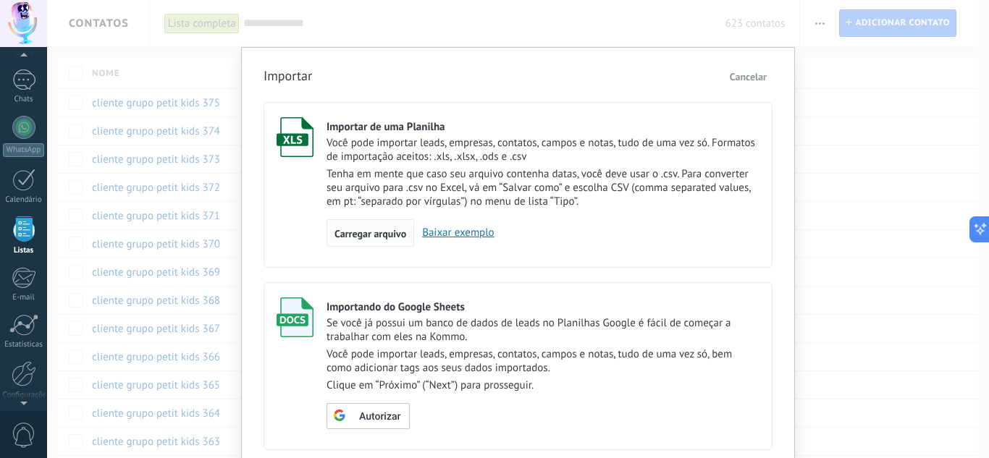
click at [363, 229] on span "Carregar arquivo" at bounding box center [370, 234] width 72 height 10
click at [0, 0] on input "Importar de uma Planilha Você pode importar leads, empresas, contatos, campos e…" at bounding box center [0, 0] width 0 height 0
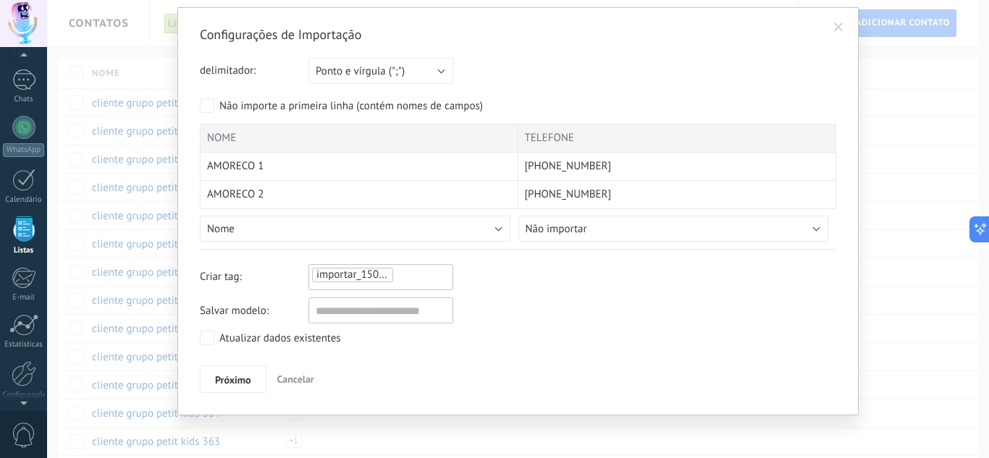
scroll to position [43, 0]
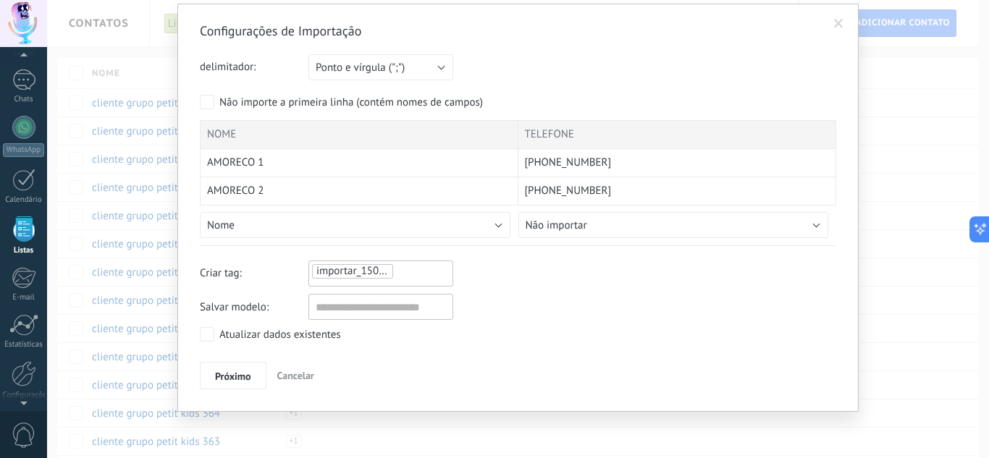
click at [424, 287] on div "importar_15082025_1226" at bounding box center [380, 274] width 145 height 26
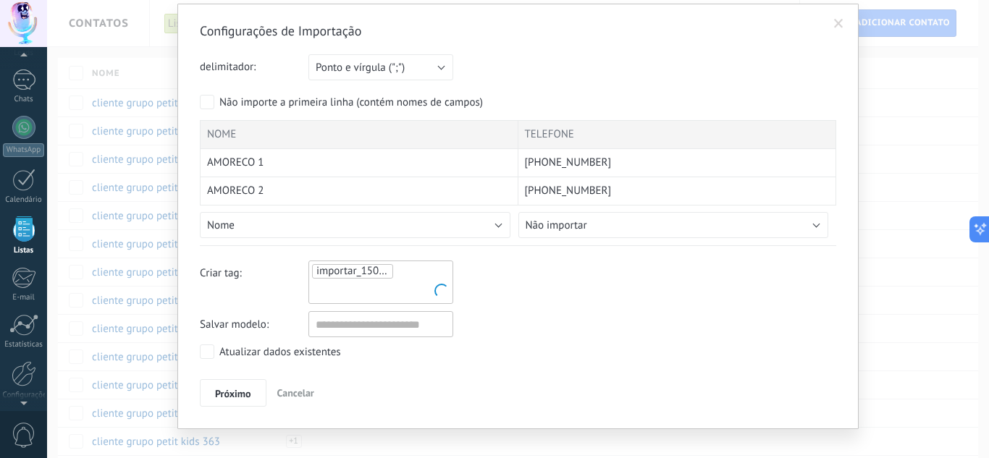
click at [427, 274] on ul "importar_15082025_1226" at bounding box center [381, 282] width 140 height 39
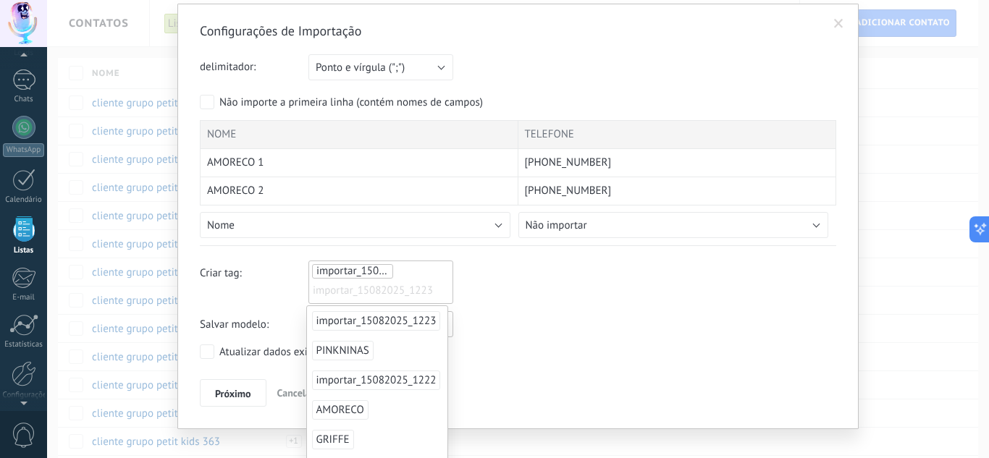
click at [426, 274] on ul "importar_15082025_1226 importar_15082025_1223" at bounding box center [381, 282] width 140 height 39
click at [409, 290] on span "importar_15082025_1223" at bounding box center [372, 291] width 119 height 22
drag, startPoint x: 672, startPoint y: 376, endPoint x: 599, endPoint y: 352, distance: 76.9
click at [671, 376] on div "Configurações de Importação delimitador: Ponto e vírgula (";") Vírgula (",") Ta…" at bounding box center [518, 214] width 636 height 384
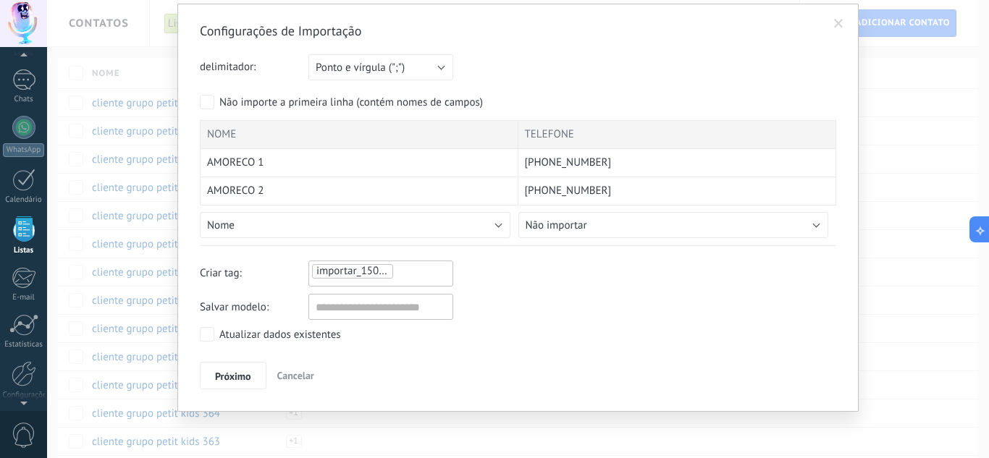
click at [424, 274] on ul "importar_15082025_1226" at bounding box center [381, 271] width 140 height 17
type input "*******"
click at [502, 276] on div "Criar tag: AMORECO ******* AMORECO" at bounding box center [518, 274] width 636 height 26
click at [235, 372] on span "Próximo" at bounding box center [233, 376] width 36 height 10
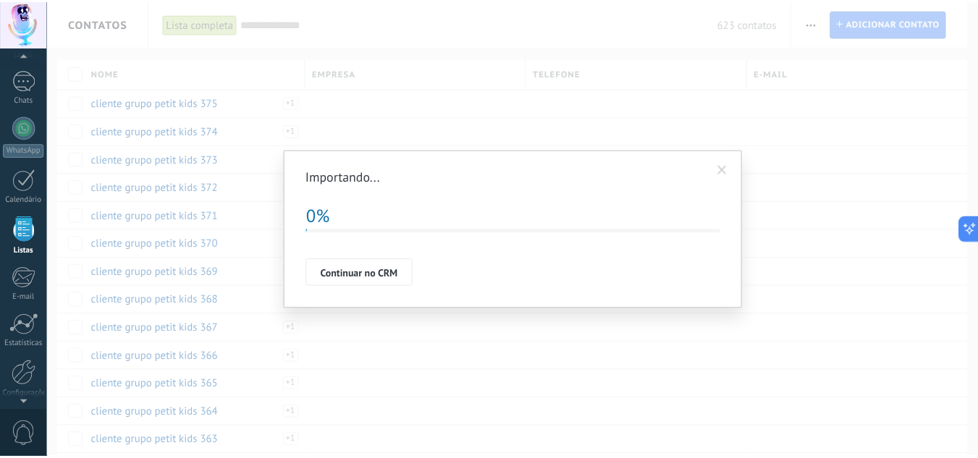
scroll to position [0, 0]
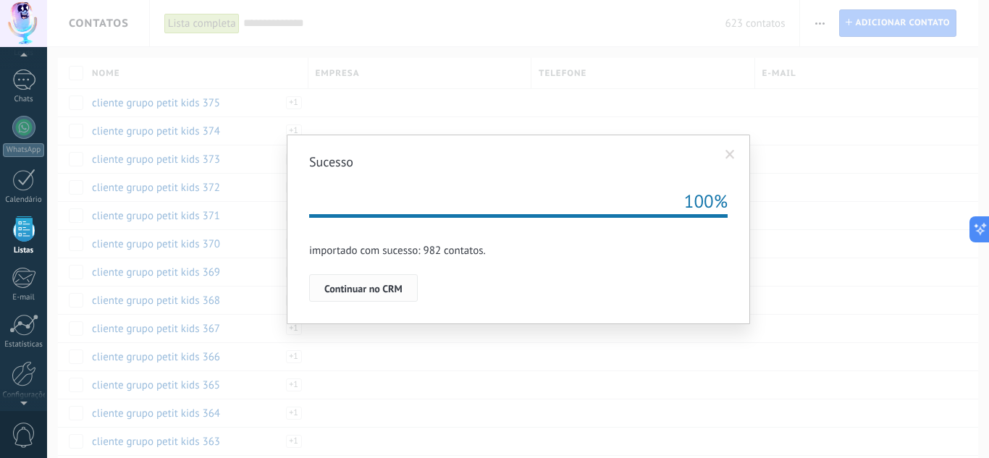
click at [380, 293] on span "Continuar no CRM" at bounding box center [363, 289] width 78 height 10
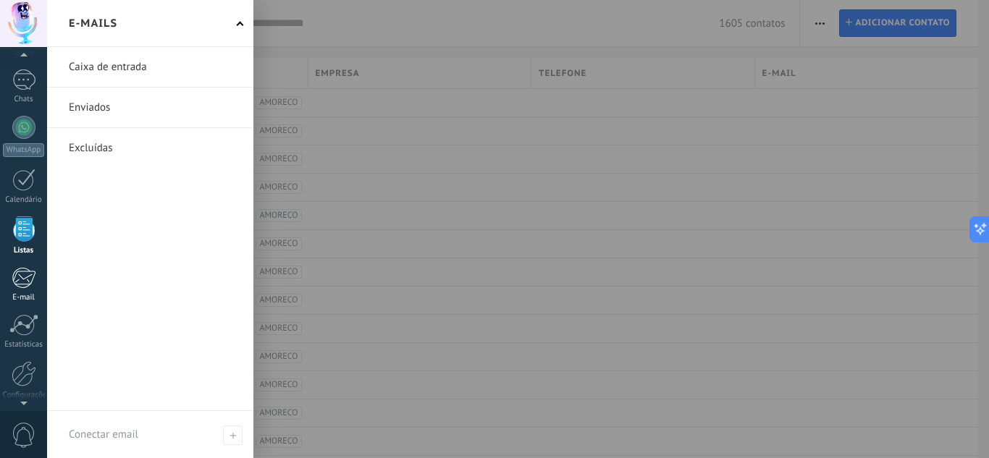
click at [22, 270] on div at bounding box center [24, 278] width 24 height 22
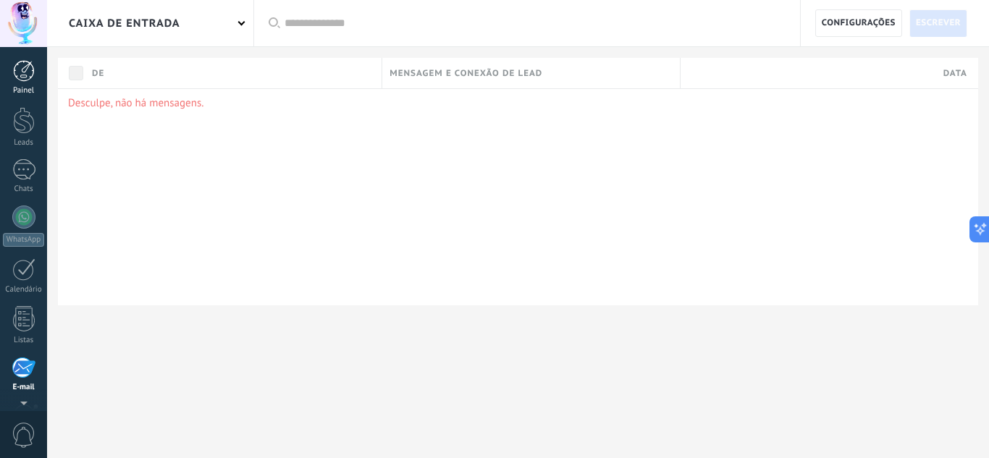
click at [23, 77] on div at bounding box center [24, 71] width 22 height 22
